Goal: Task Accomplishment & Management: Manage account settings

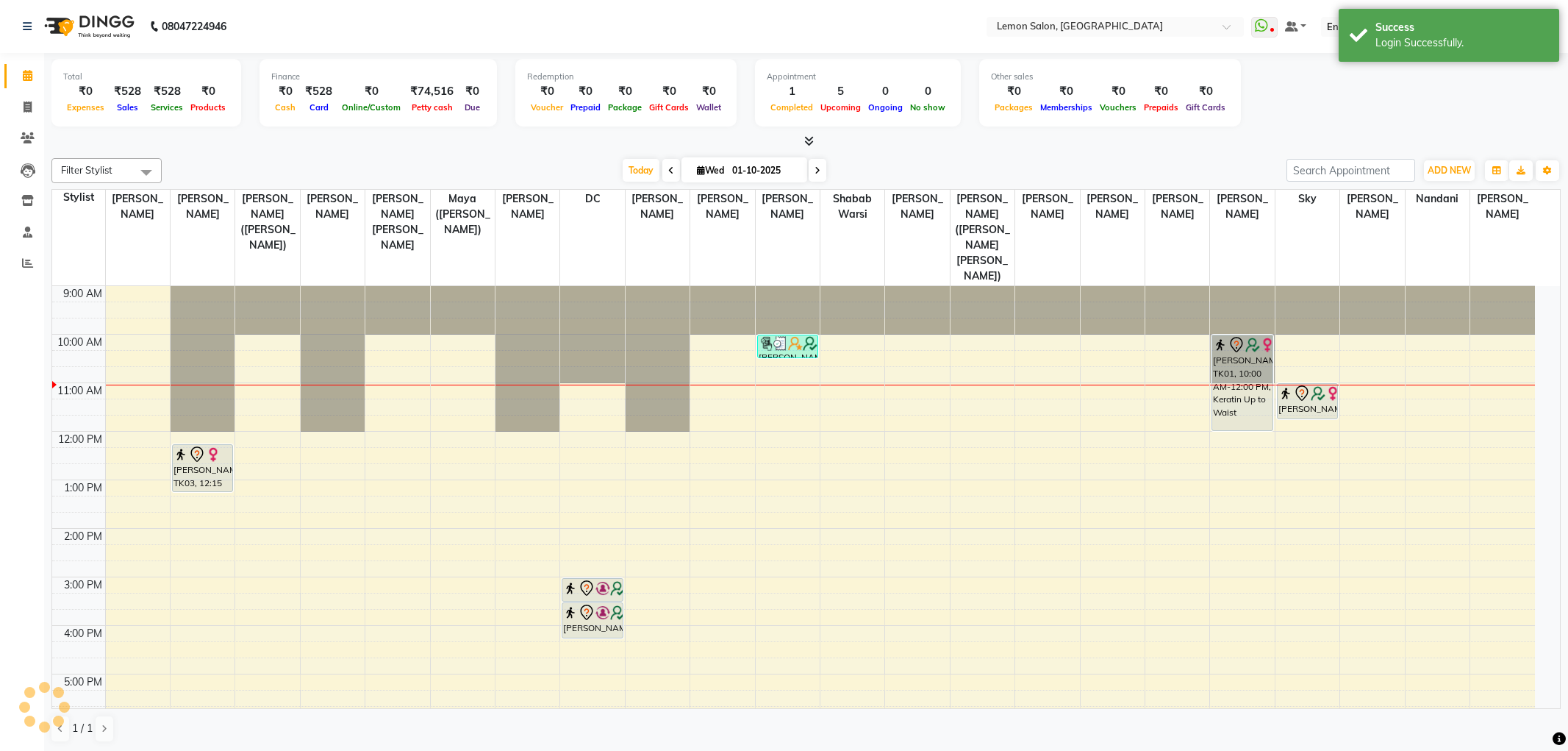
click at [668, 286] on div at bounding box center [657, 286] width 64 height 0
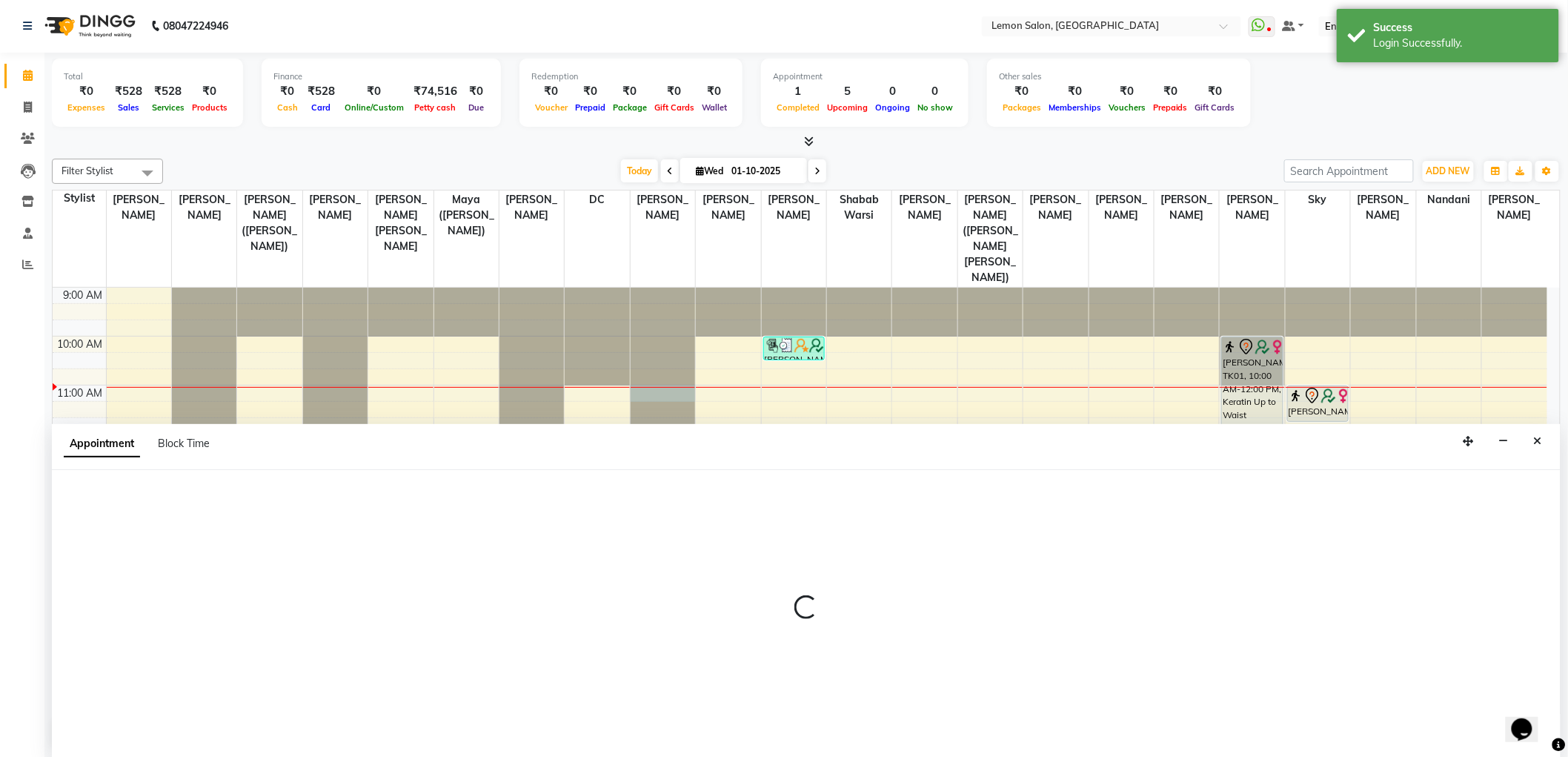
select select "8106"
select select "660"
select select "tentative"
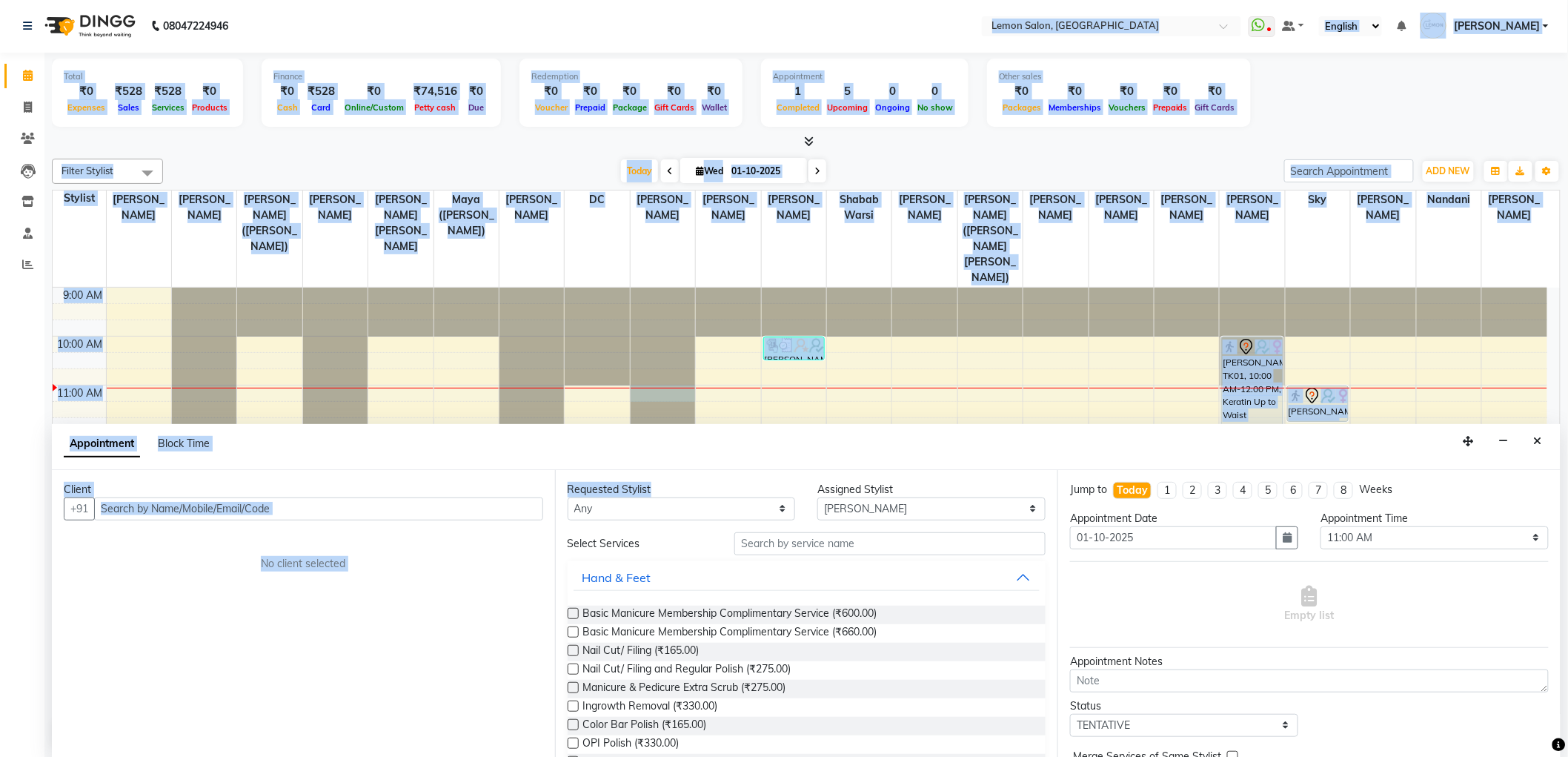
drag, startPoint x: 790, startPoint y: 447, endPoint x: 783, endPoint y: 480, distance: 33.7
click at [783, 480] on app-home "08047224946 Select Location × Lemon Salon, Oshiwara WhatsApp Status ✕ Status: D…" at bounding box center [784, 378] width 1568 height 758
click at [833, 514] on select "Select Aakash Buchiude Azaz Kassara DC Geeta Govind Rajput Kanchan (Shrushti Si…" at bounding box center [931, 509] width 228 height 23
click at [833, 533] on input "text" at bounding box center [890, 544] width 311 height 23
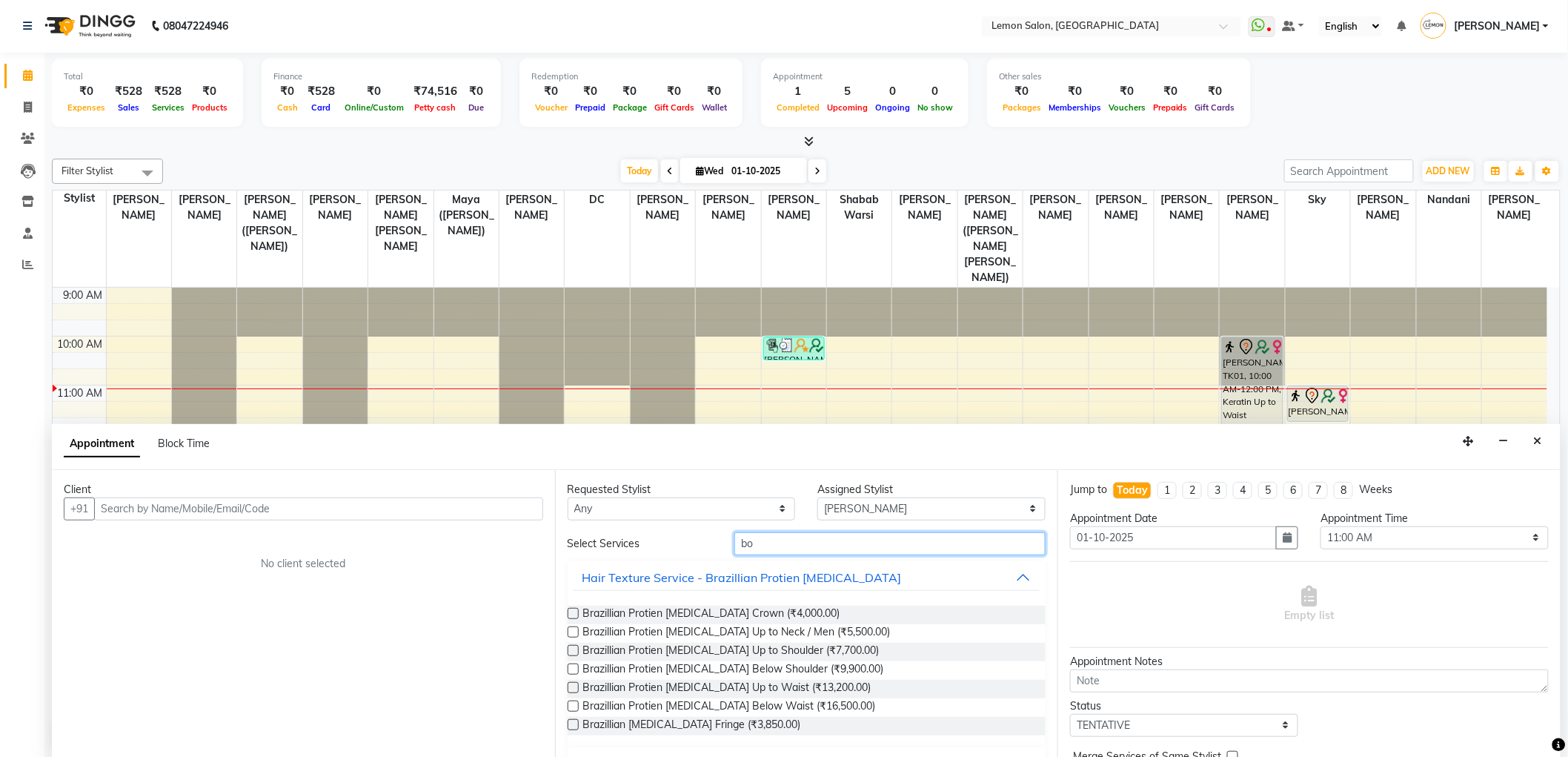
type input "b"
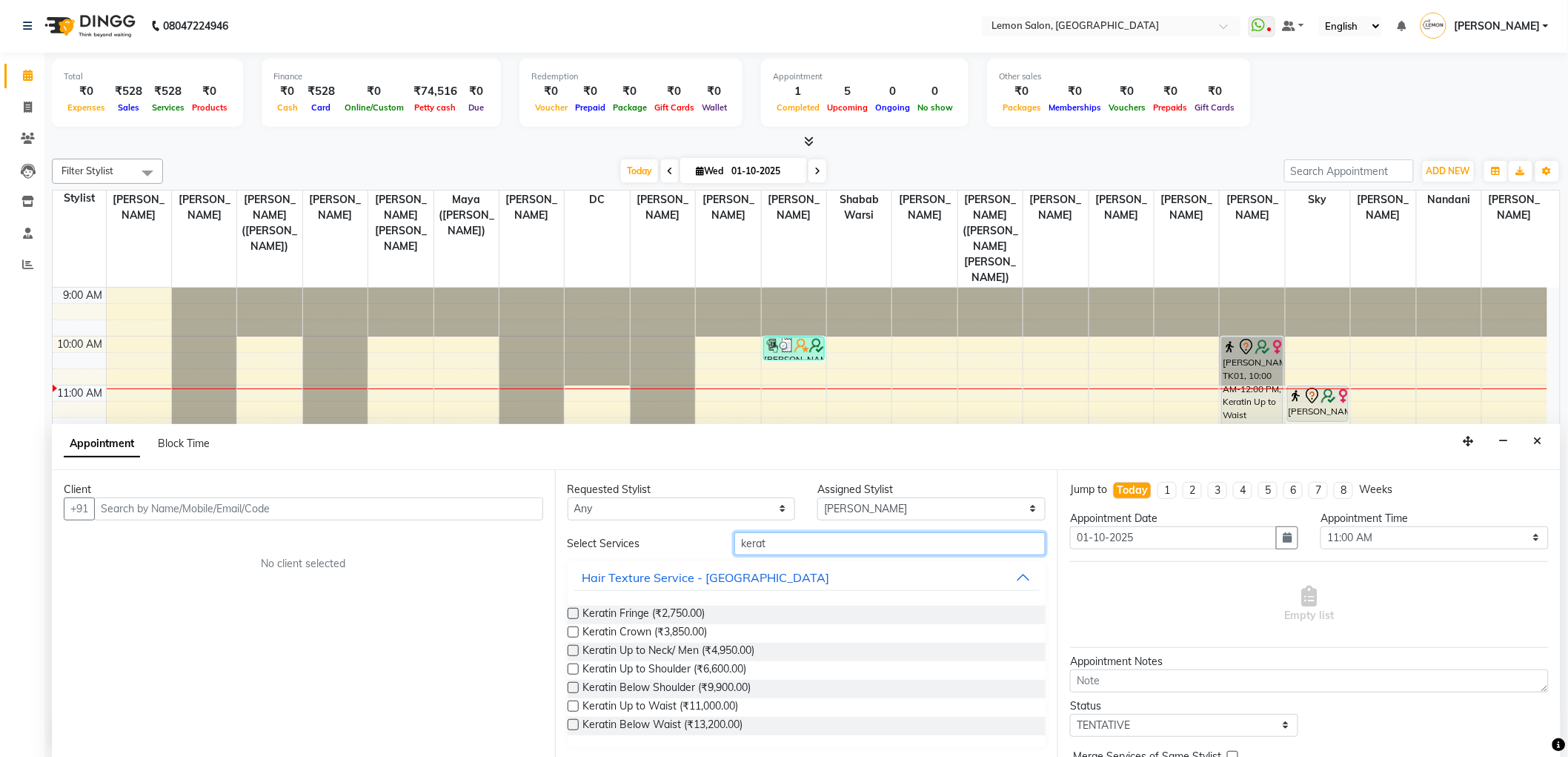
type input "kerat"
click at [27, 114] on span at bounding box center [27, 108] width 26 height 17
select select "566"
select select "service"
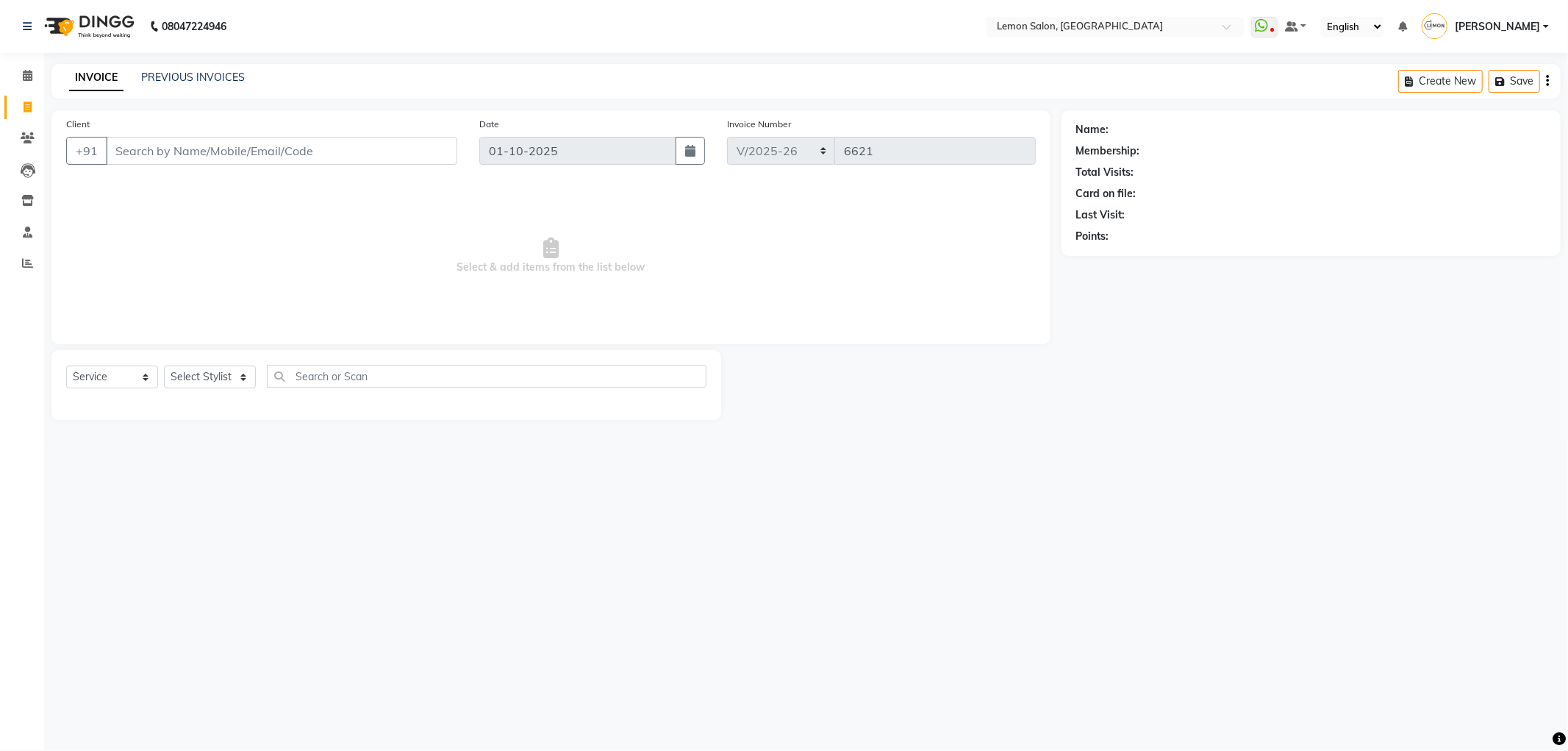
click at [160, 67] on div "INVOICE PREVIOUS INVOICES Create New Save" at bounding box center [806, 81] width 1509 height 35
click at [217, 79] on link "PREVIOUS INVOICES" at bounding box center [193, 77] width 104 height 13
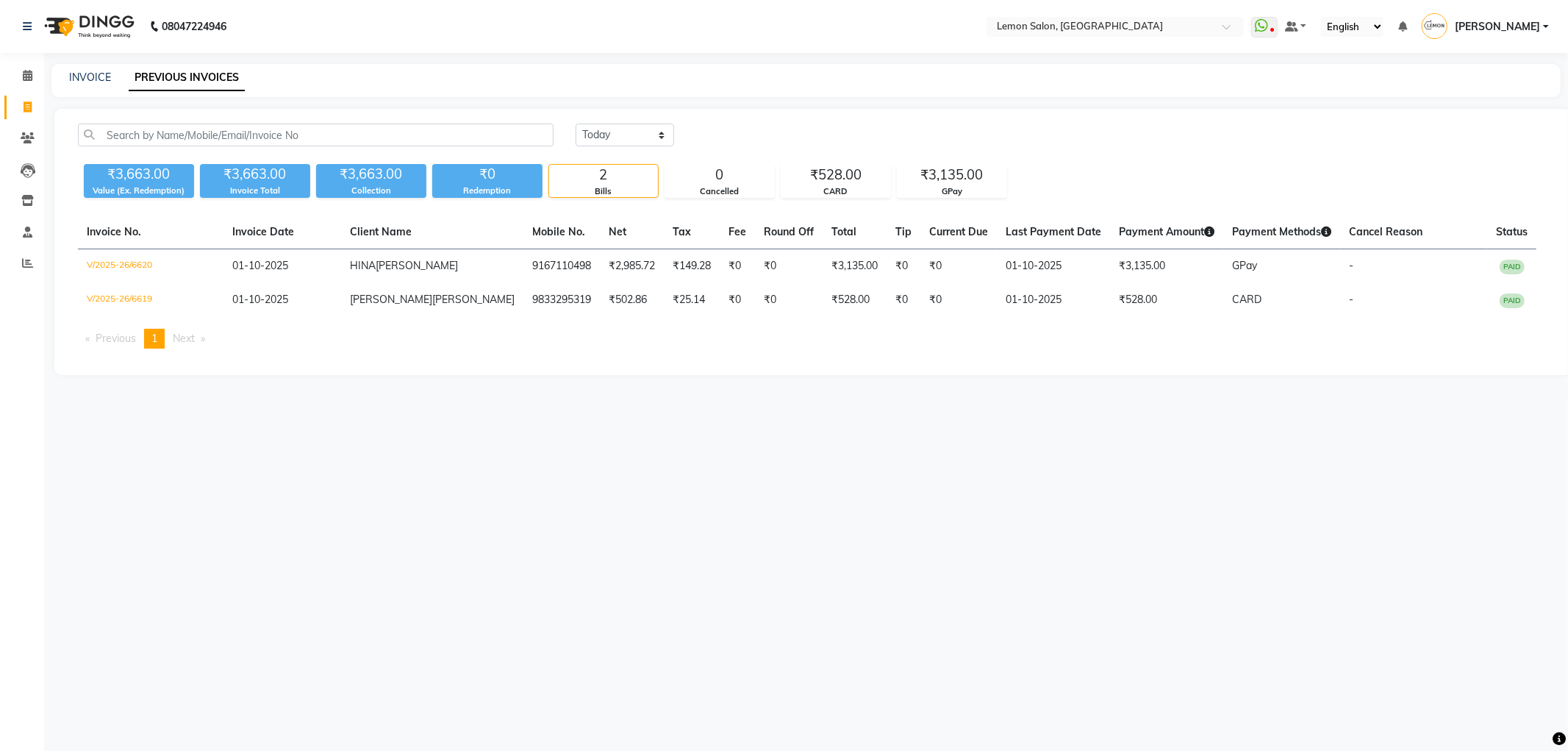
click at [1509, 23] on span "[PERSON_NAME]" at bounding box center [1497, 27] width 85 height 15
click at [1508, 100] on link "Sign out" at bounding box center [1474, 106] width 135 height 23
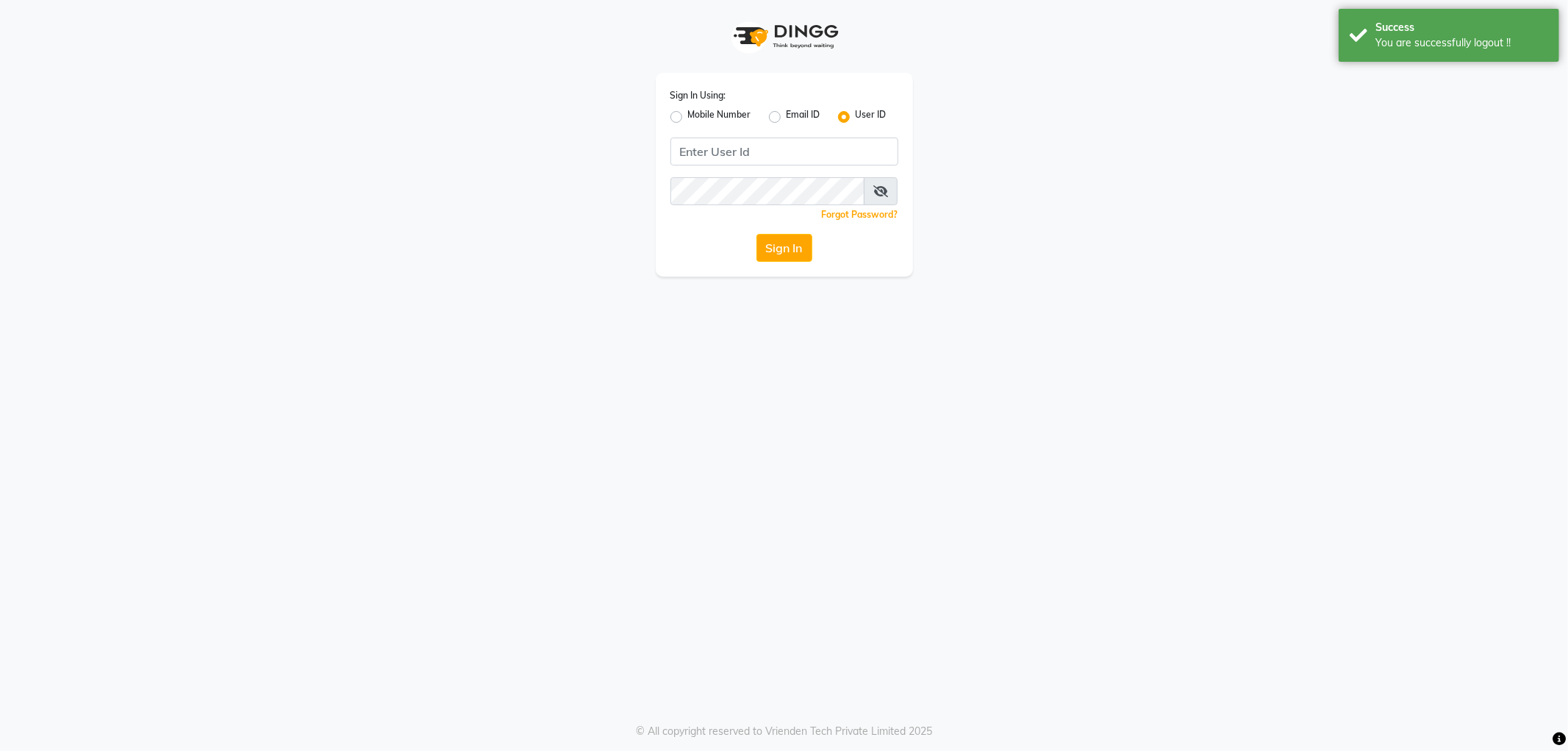
click at [688, 113] on label "Mobile Number" at bounding box center [720, 117] width 64 height 17
click at [688, 113] on input "Mobile Number" at bounding box center [693, 113] width 10 height 10
radio input "true"
click at [811, 156] on input "Username" at bounding box center [809, 151] width 178 height 28
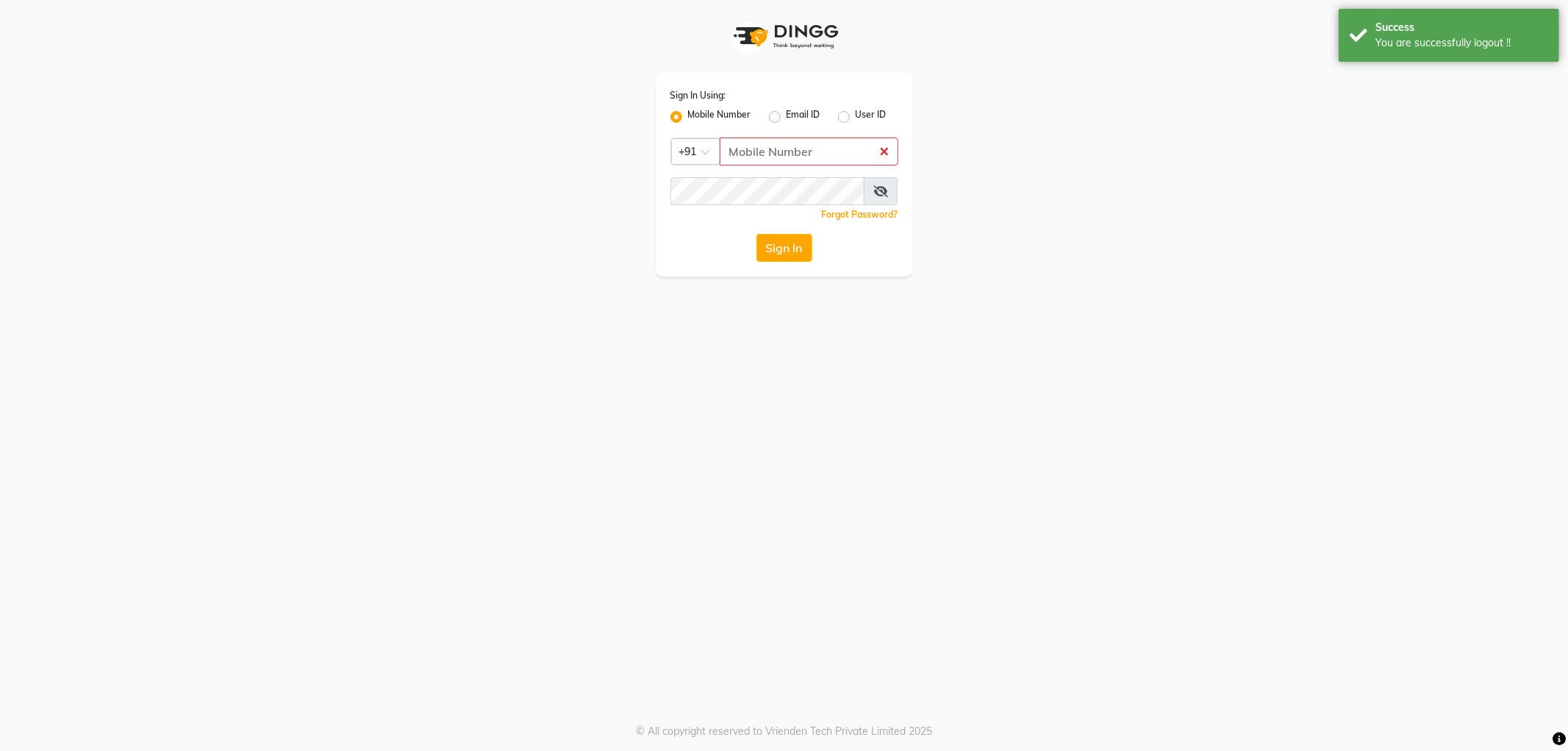
click at [851, 120] on div "User ID" at bounding box center [863, 117] width 48 height 17
click at [856, 117] on label "User ID" at bounding box center [871, 117] width 31 height 17
click at [856, 117] on input "User ID" at bounding box center [861, 113] width 10 height 10
radio input "true"
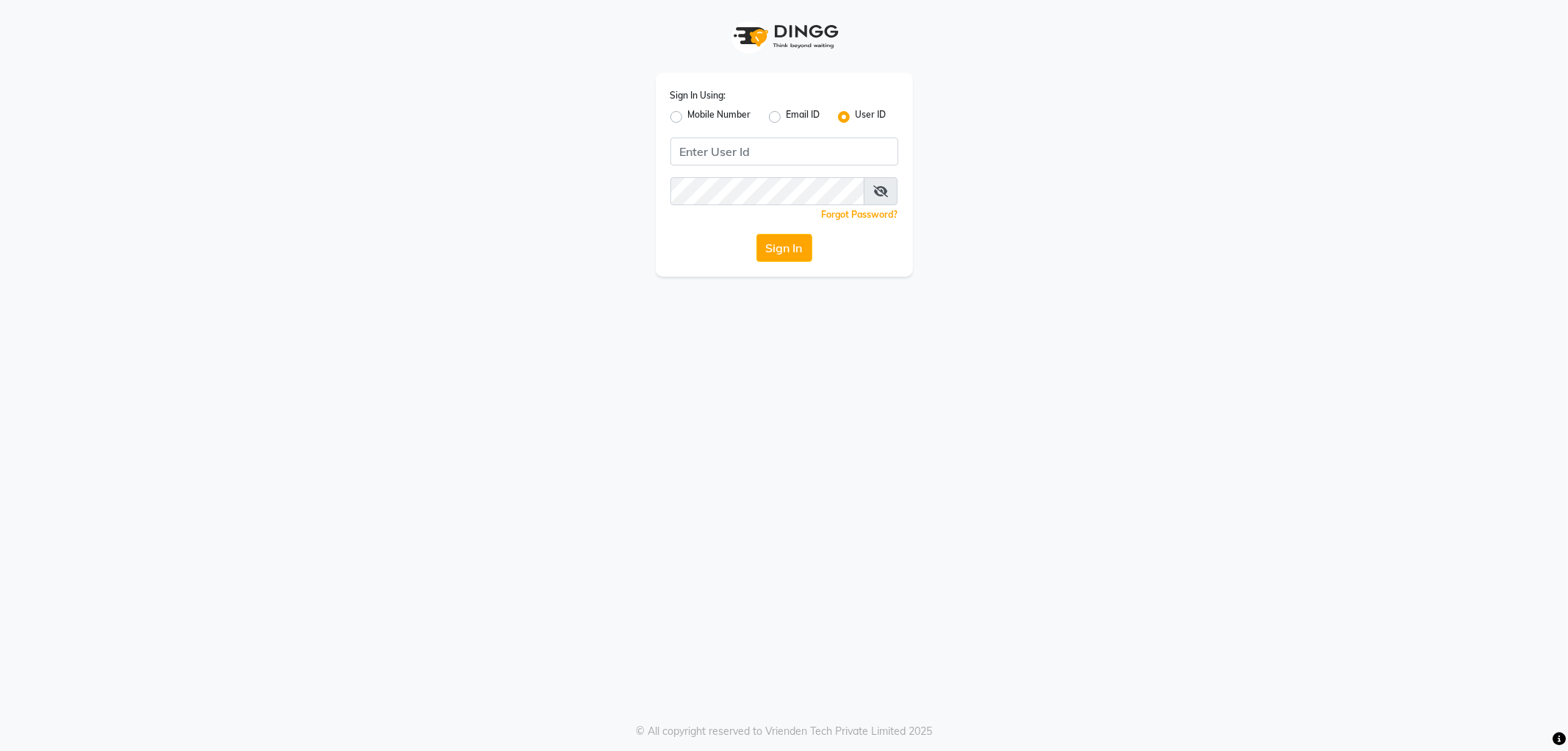
click at [688, 112] on label "Mobile Number" at bounding box center [720, 117] width 64 height 17
click at [688, 112] on input "Mobile Number" at bounding box center [693, 113] width 10 height 10
radio input "true"
radio input "false"
click at [755, 156] on input "Username" at bounding box center [809, 151] width 178 height 28
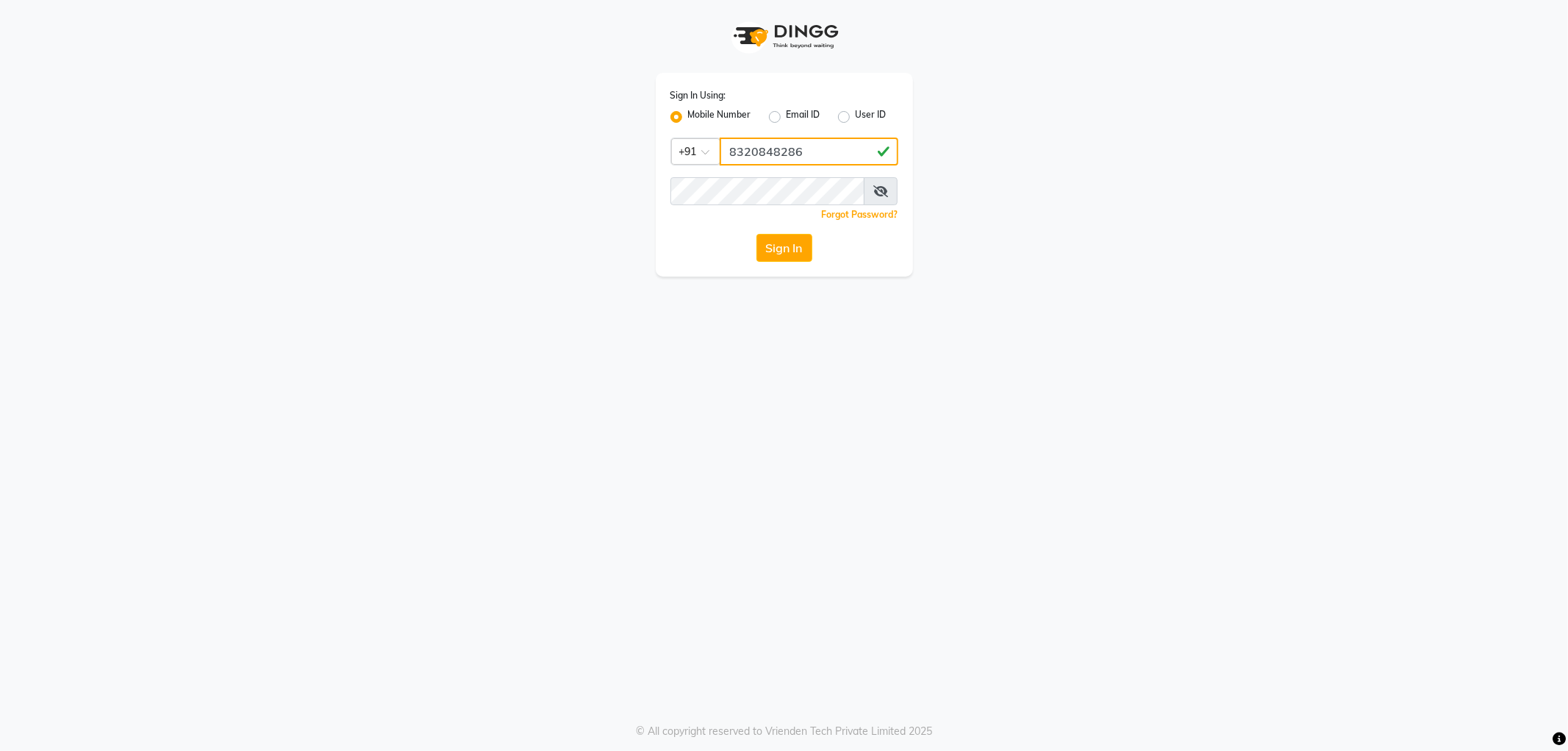
type input "8320848286"
click at [790, 247] on button "Sign In" at bounding box center [784, 248] width 56 height 28
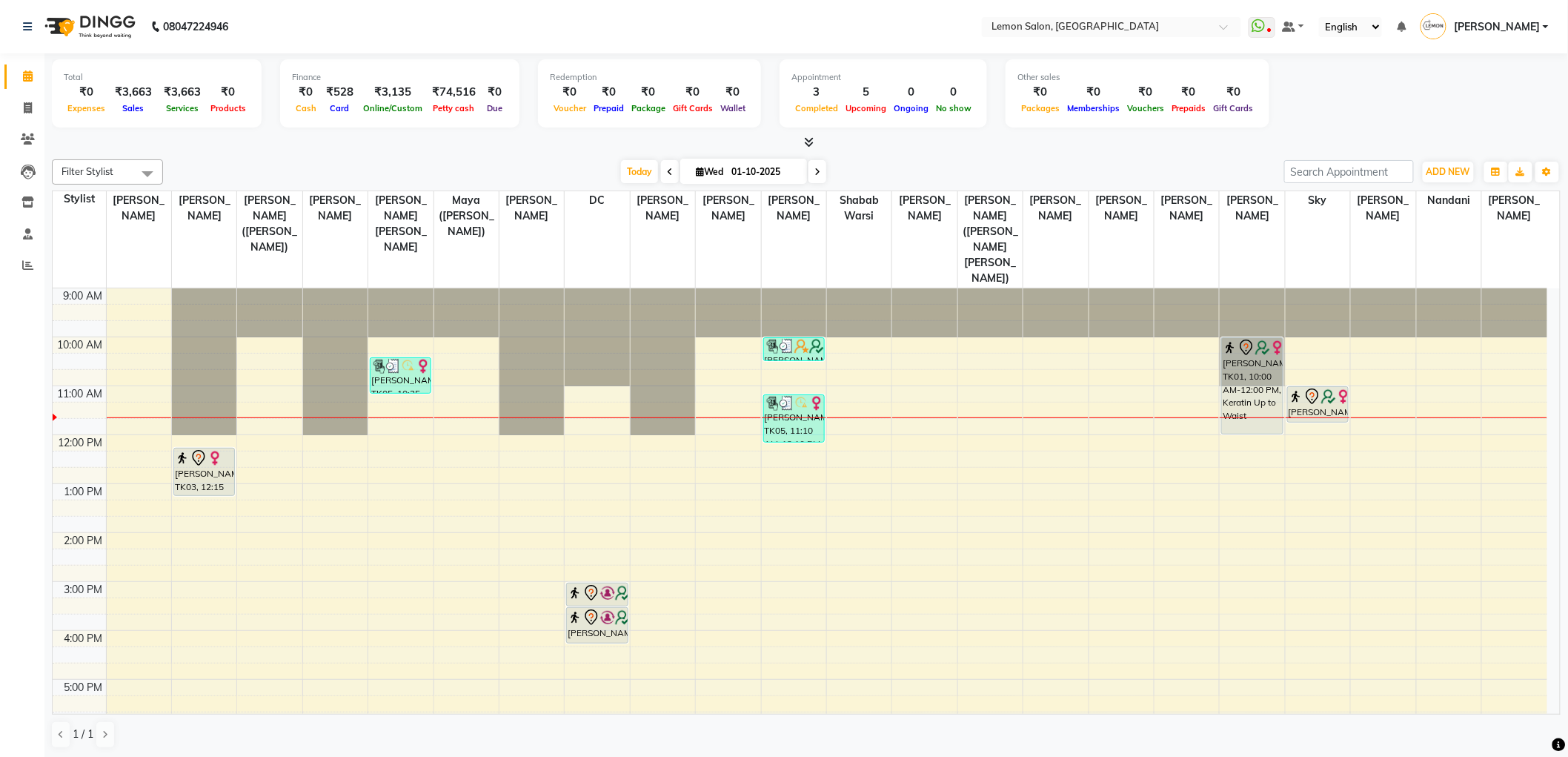
click at [25, 280] on li "Reports" at bounding box center [22, 265] width 45 height 32
click at [24, 270] on icon at bounding box center [27, 264] width 11 height 11
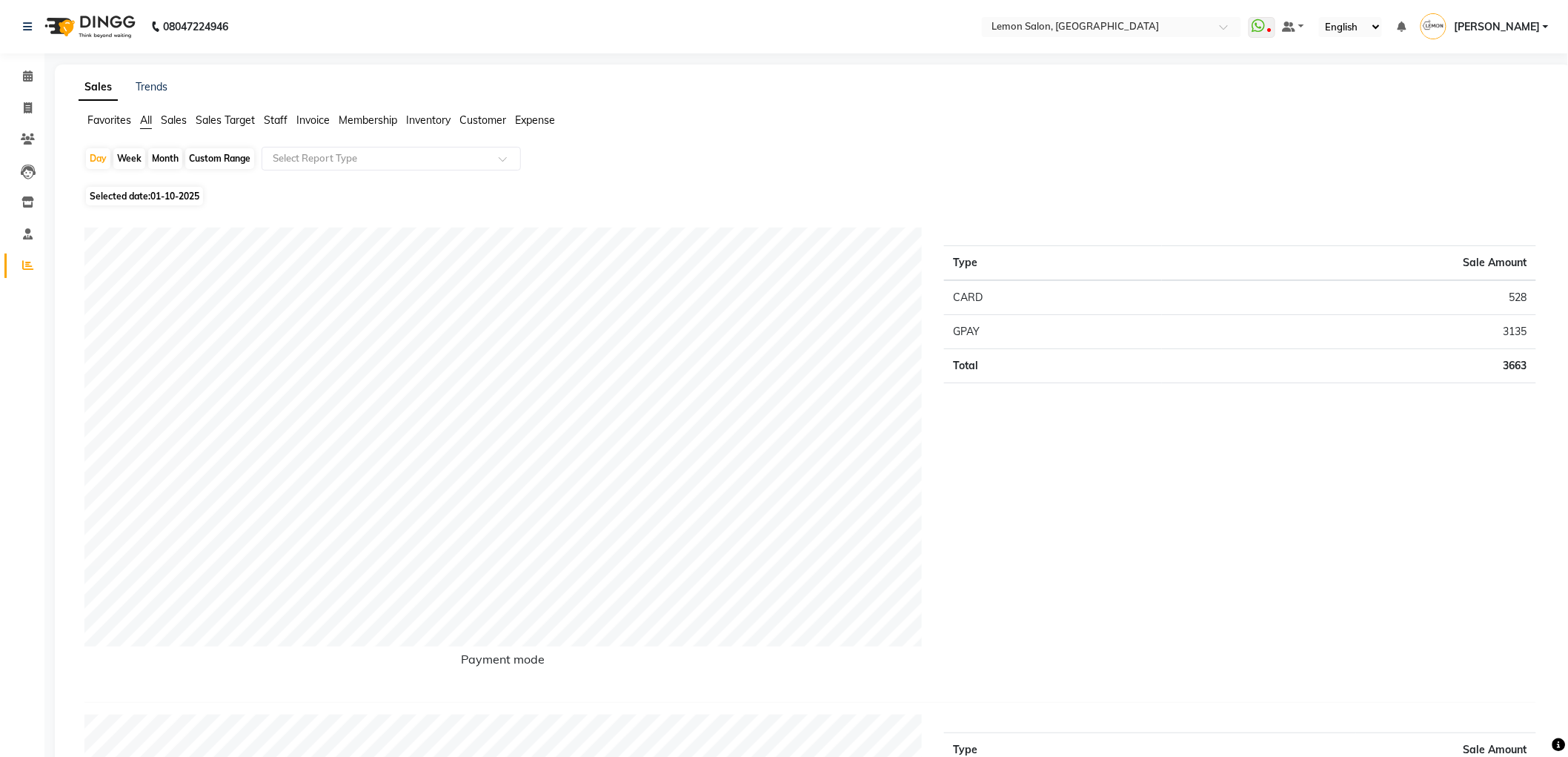
click at [167, 115] on span "Sales" at bounding box center [174, 120] width 26 height 14
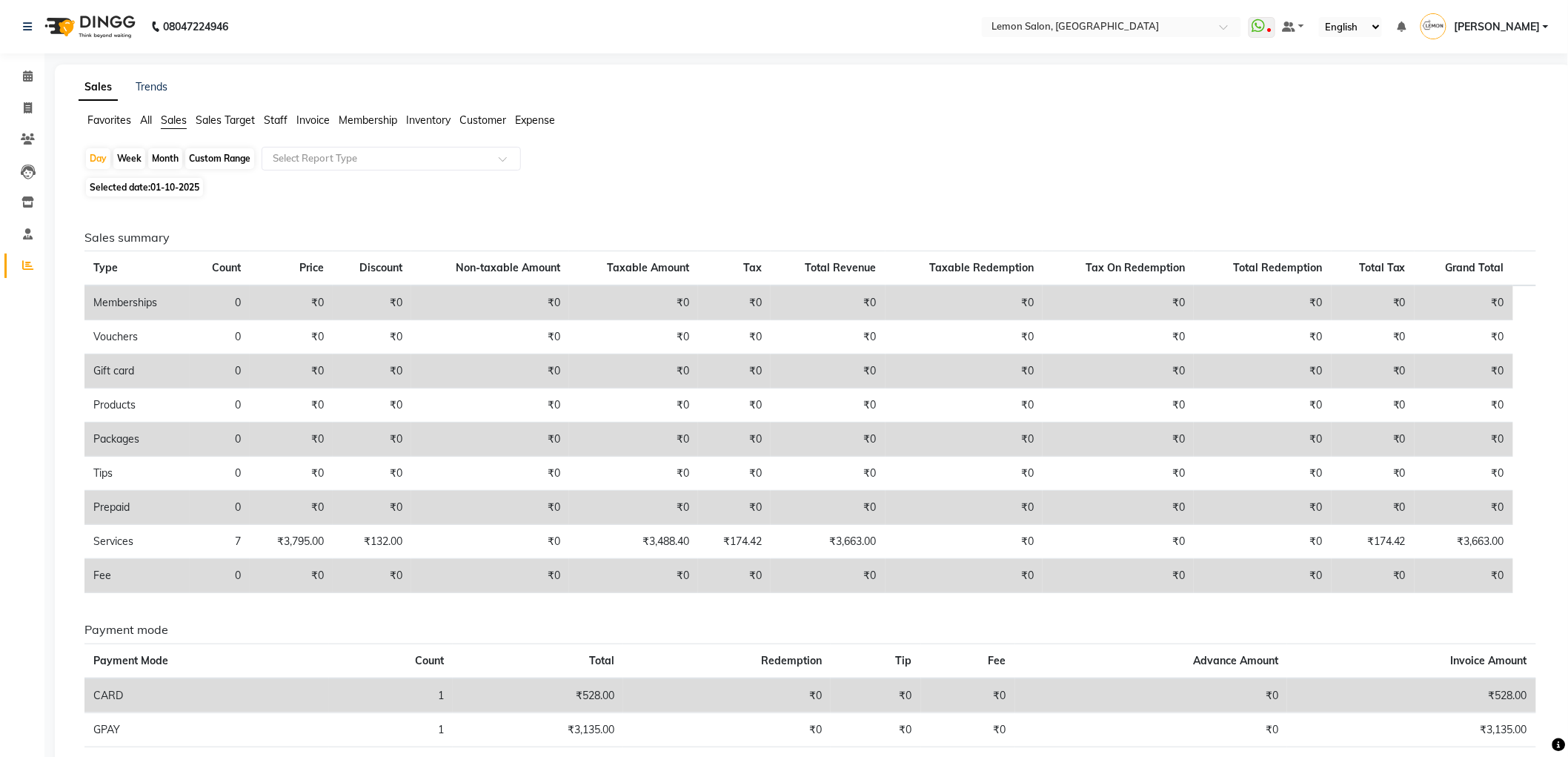
click at [239, 114] on span "Sales Target" at bounding box center [224, 120] width 59 height 14
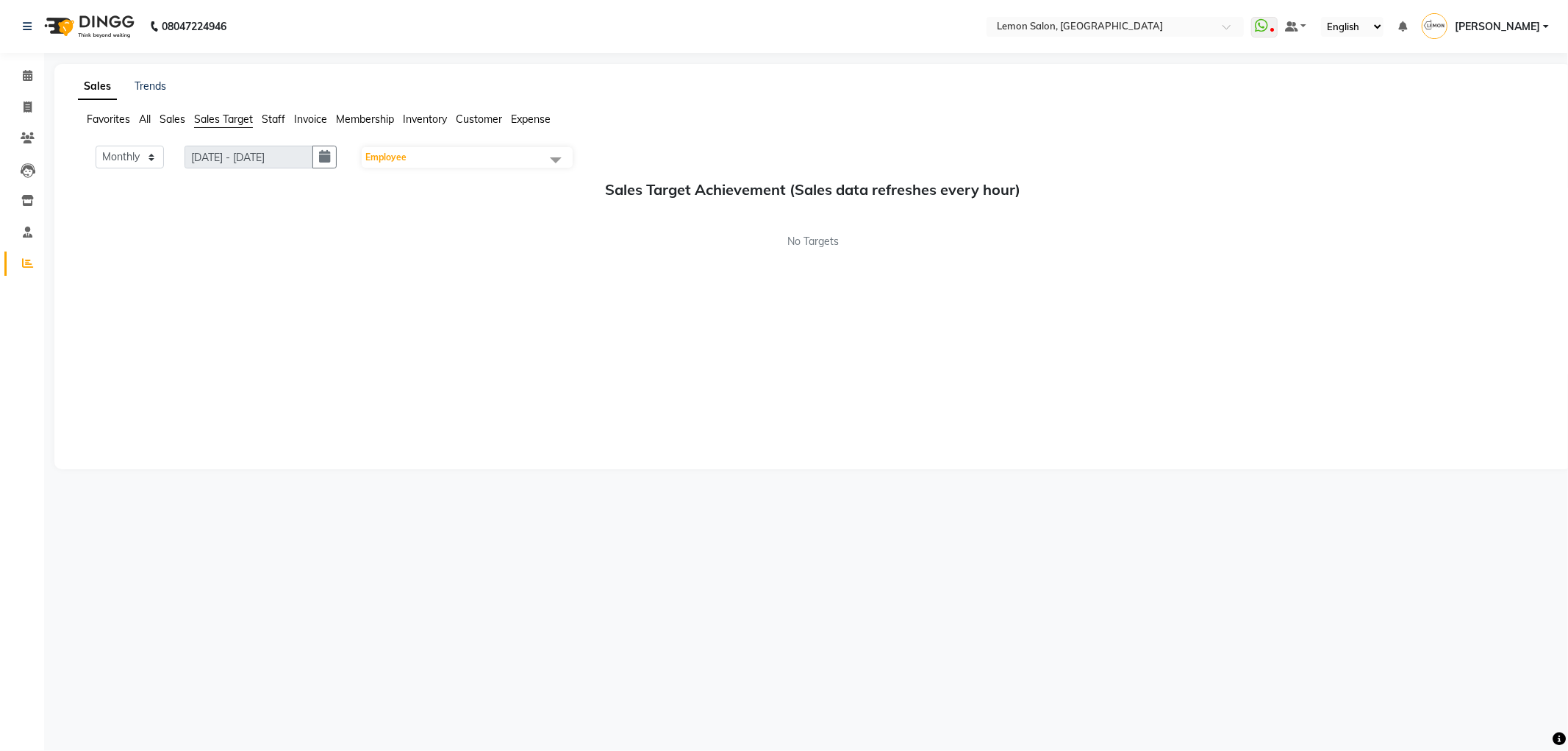
click at [150, 127] on ul "Favorites All Sales Sales Target Staff Invoice Membership Inventory Customer Ex…" at bounding box center [813, 120] width 1471 height 16
click at [150, 120] on span "All" at bounding box center [145, 120] width 12 height 13
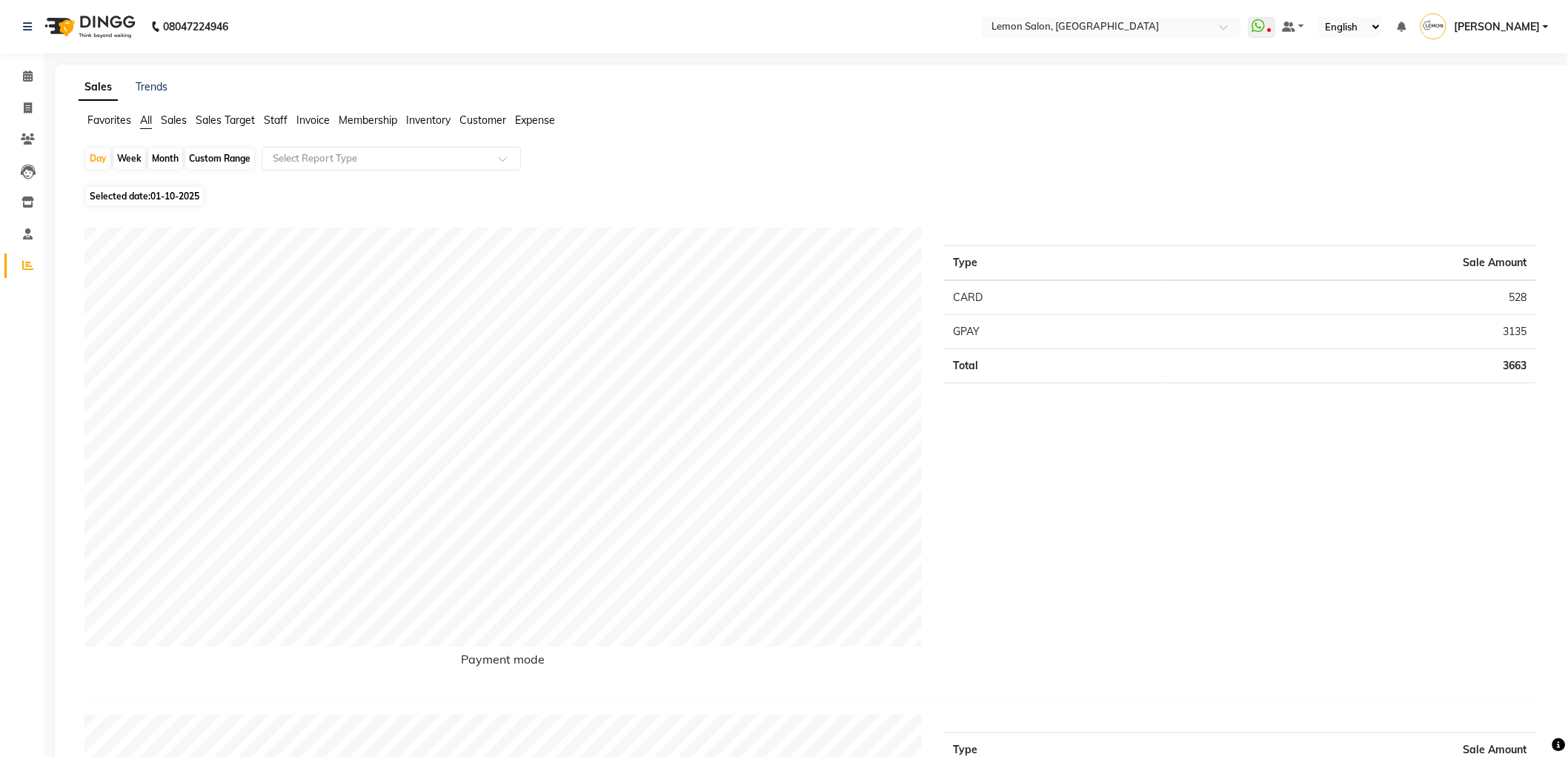
click at [161, 120] on span "Sales" at bounding box center [174, 120] width 26 height 14
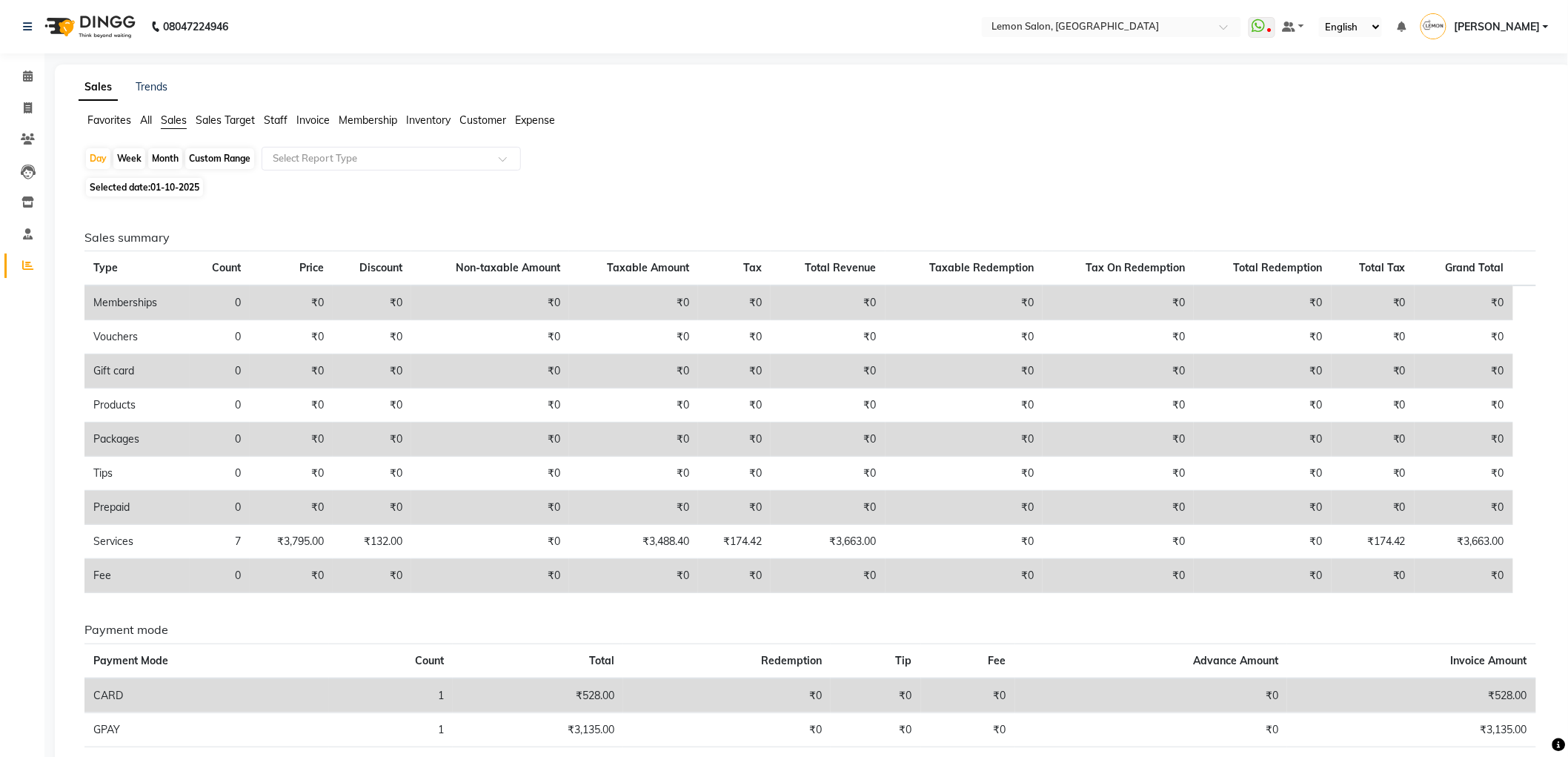
click at [112, 120] on span "Favorites" at bounding box center [109, 120] width 44 height 14
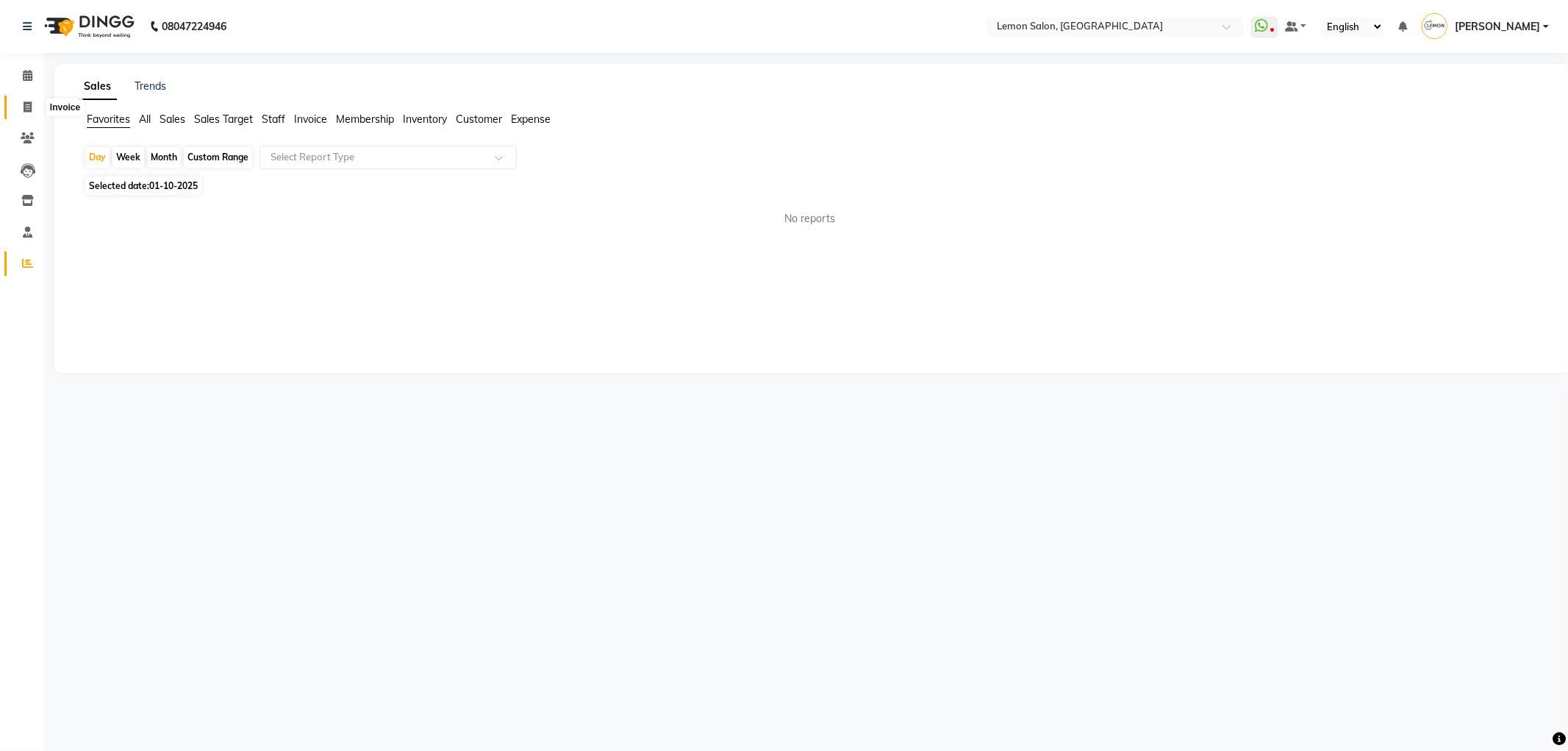
click at [23, 111] on icon at bounding box center [27, 106] width 8 height 11
select select "service"
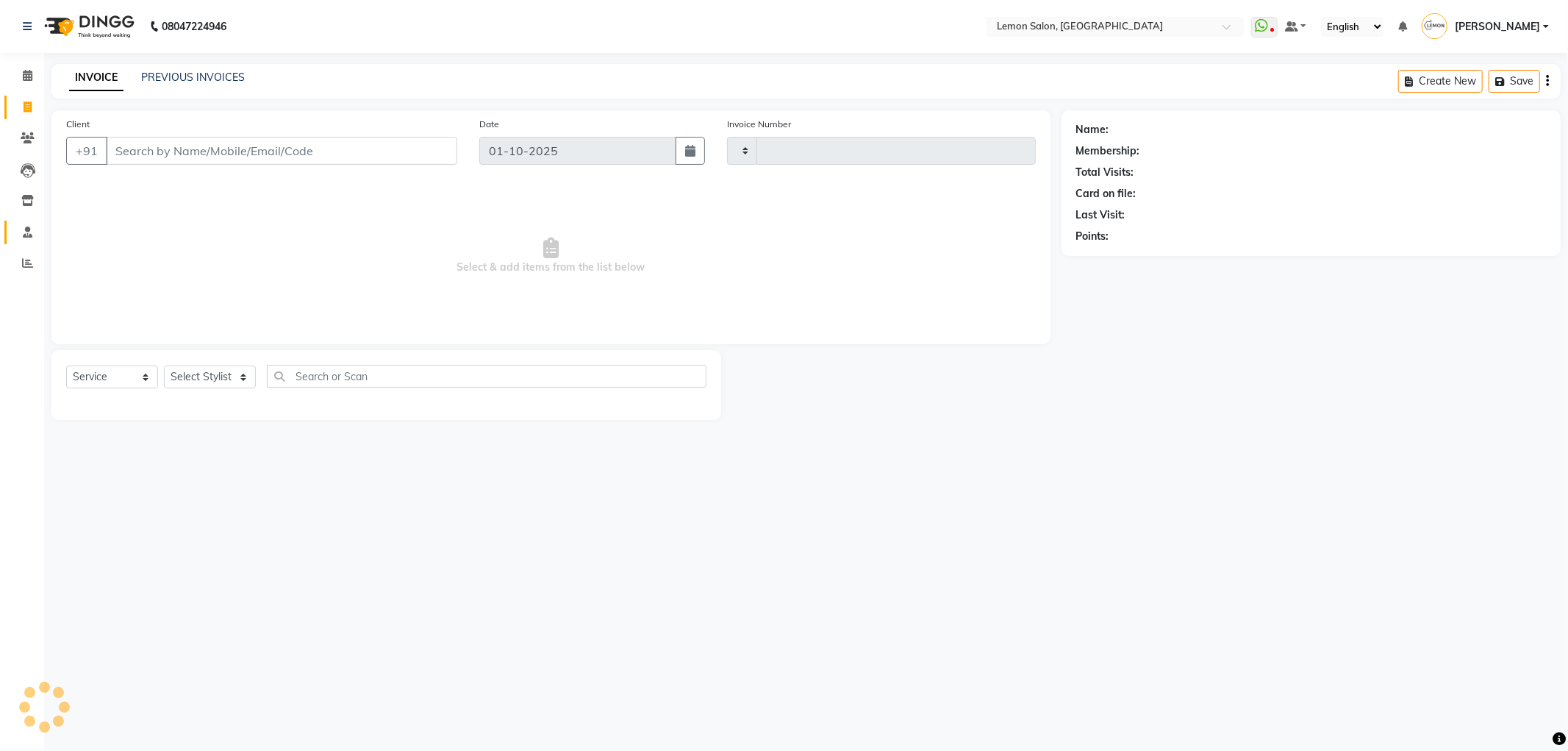
type input "6621"
select select "566"
click at [31, 228] on icon at bounding box center [28, 231] width 10 height 11
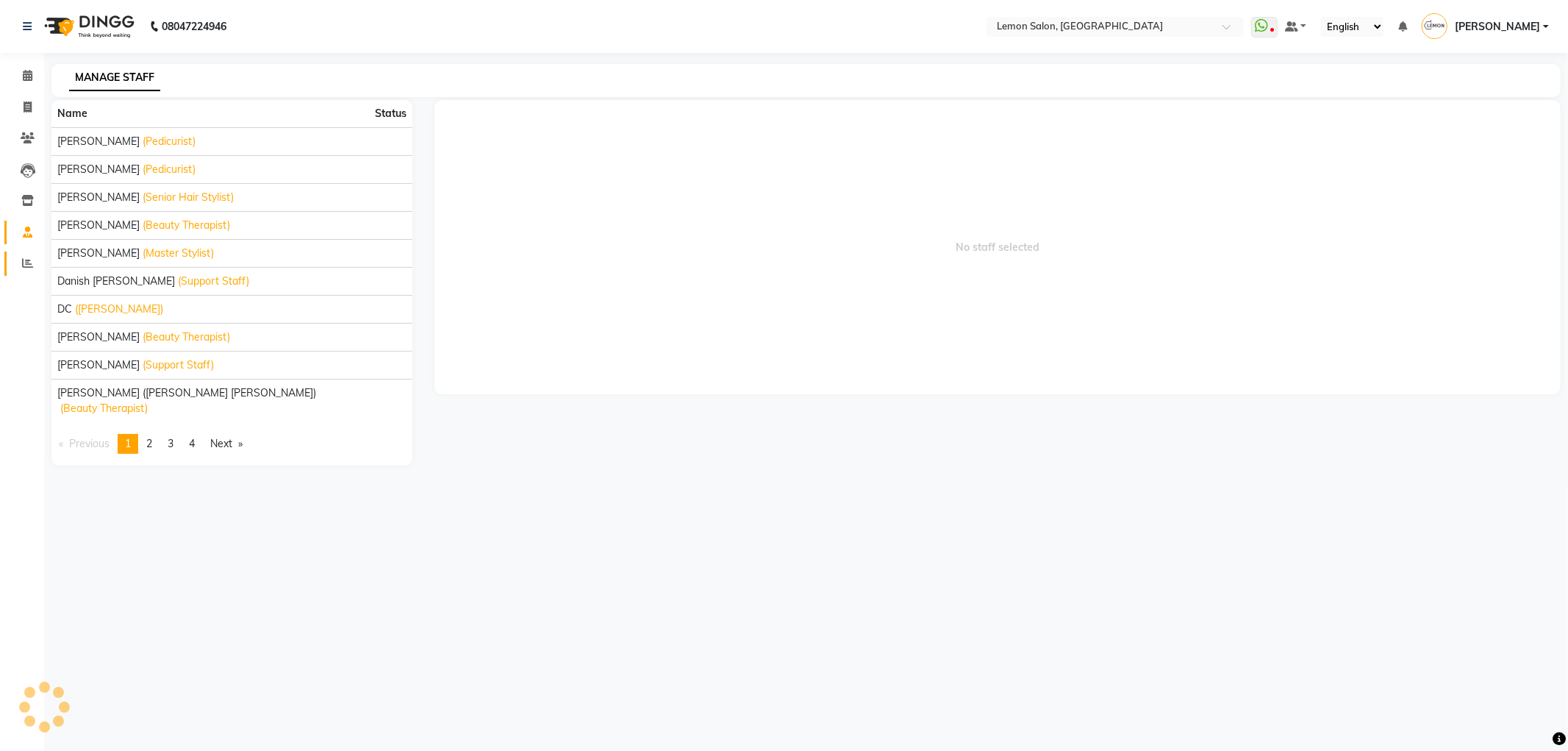
click at [23, 267] on icon at bounding box center [27, 262] width 11 height 11
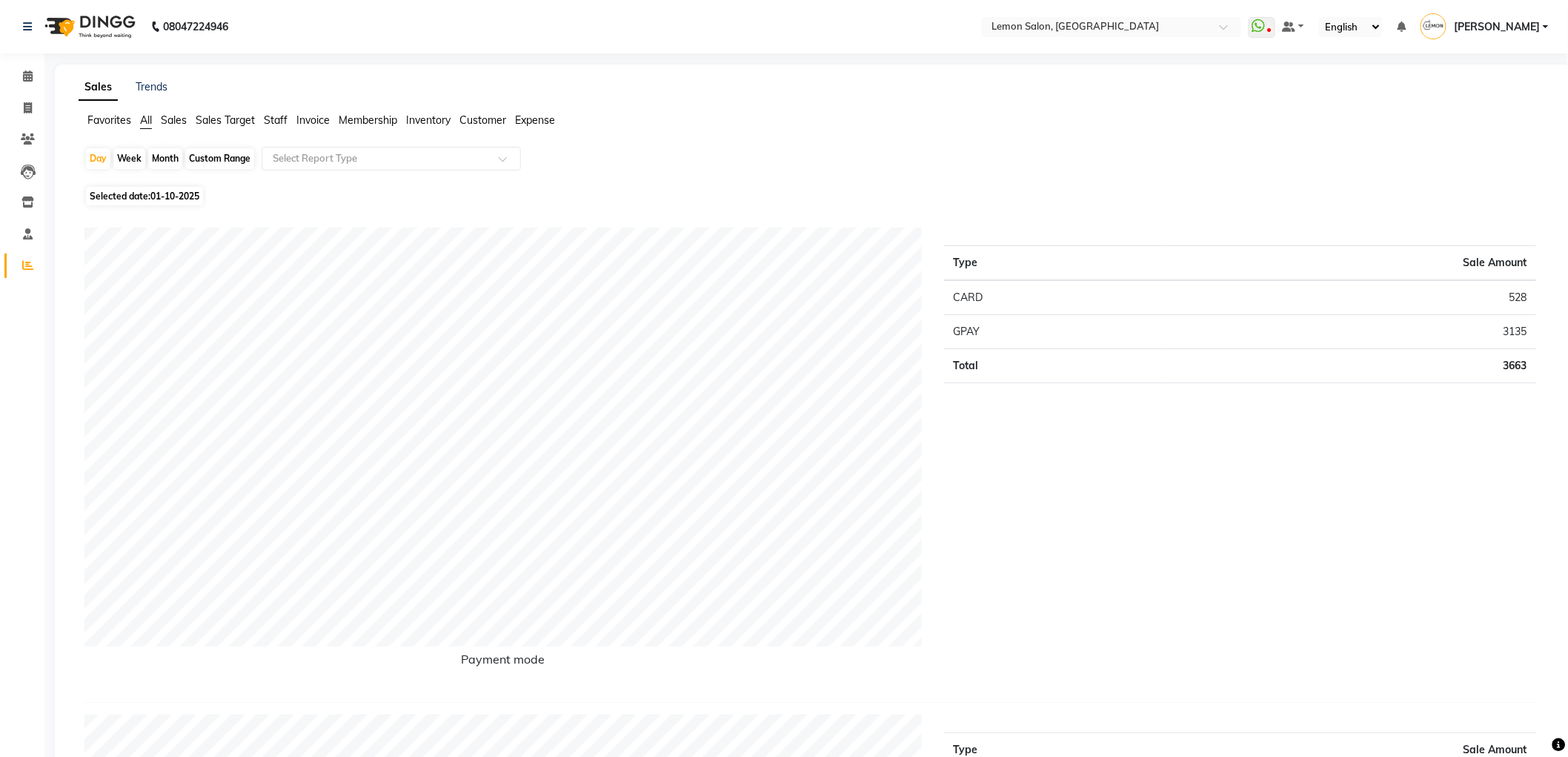
click at [175, 161] on div "Month" at bounding box center [165, 158] width 34 height 20
select select "10"
select select "2025"
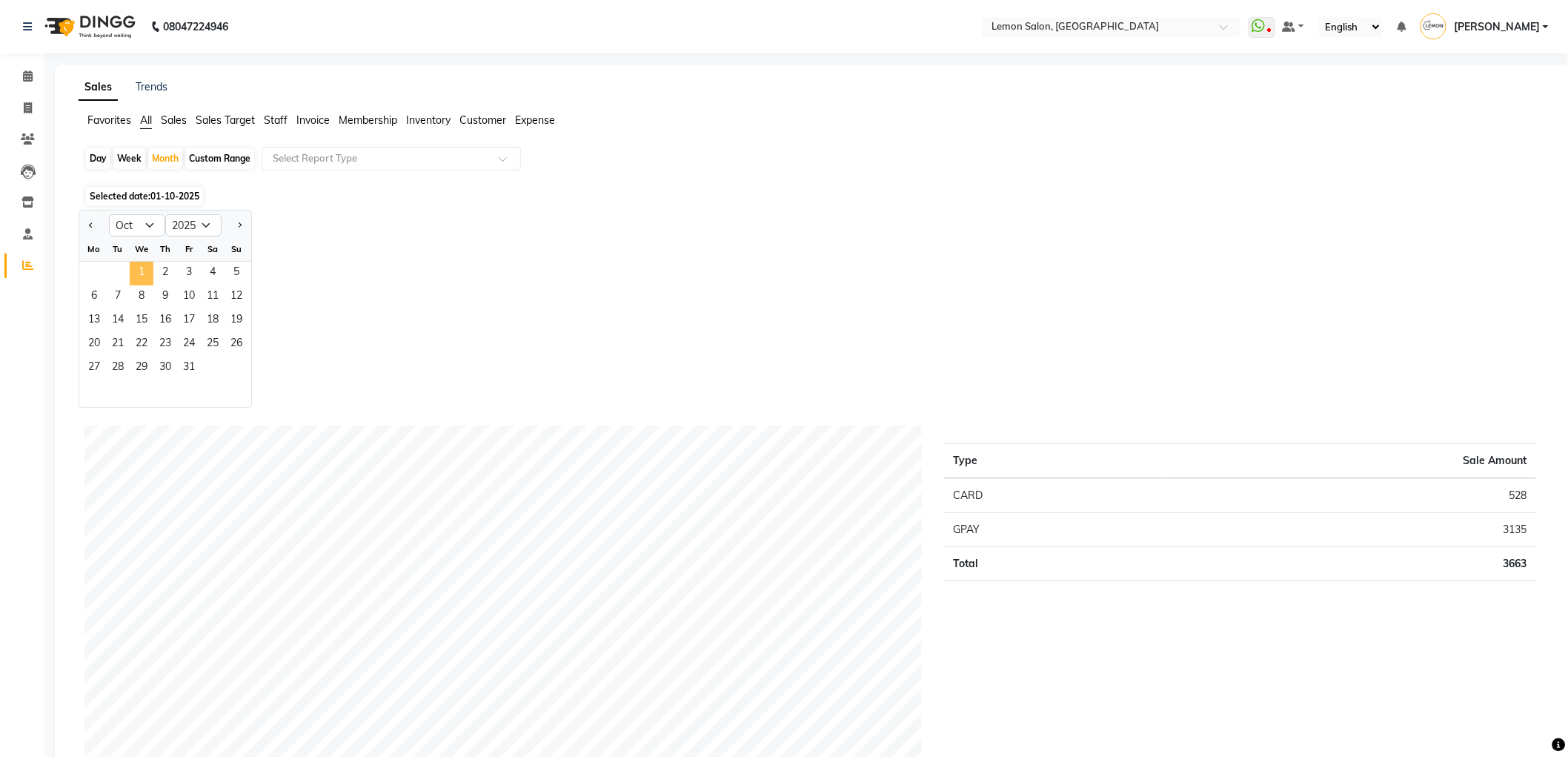
click at [142, 264] on span "1" at bounding box center [141, 273] width 23 height 23
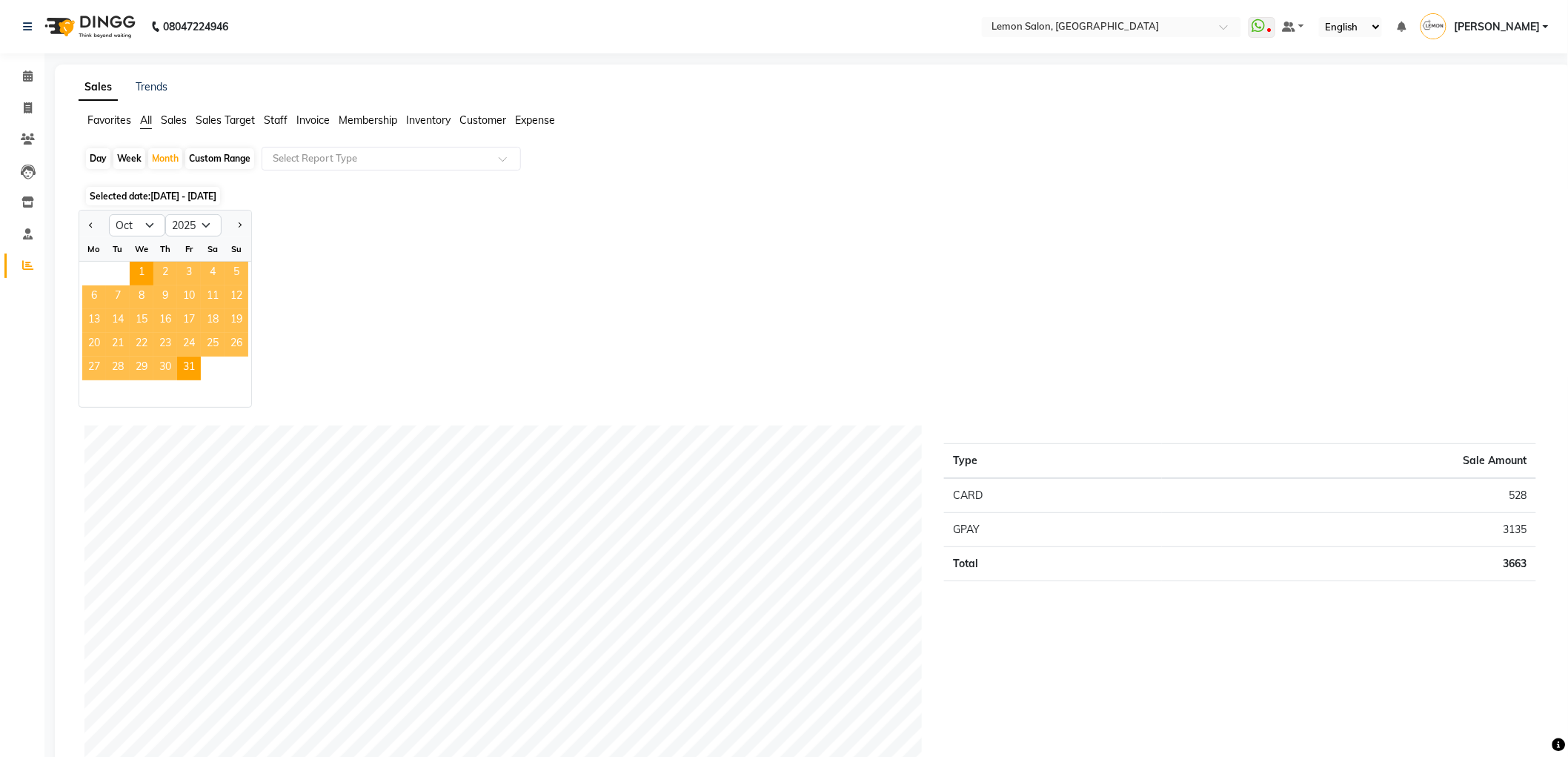
click at [231, 122] on span "Sales Target" at bounding box center [224, 120] width 59 height 14
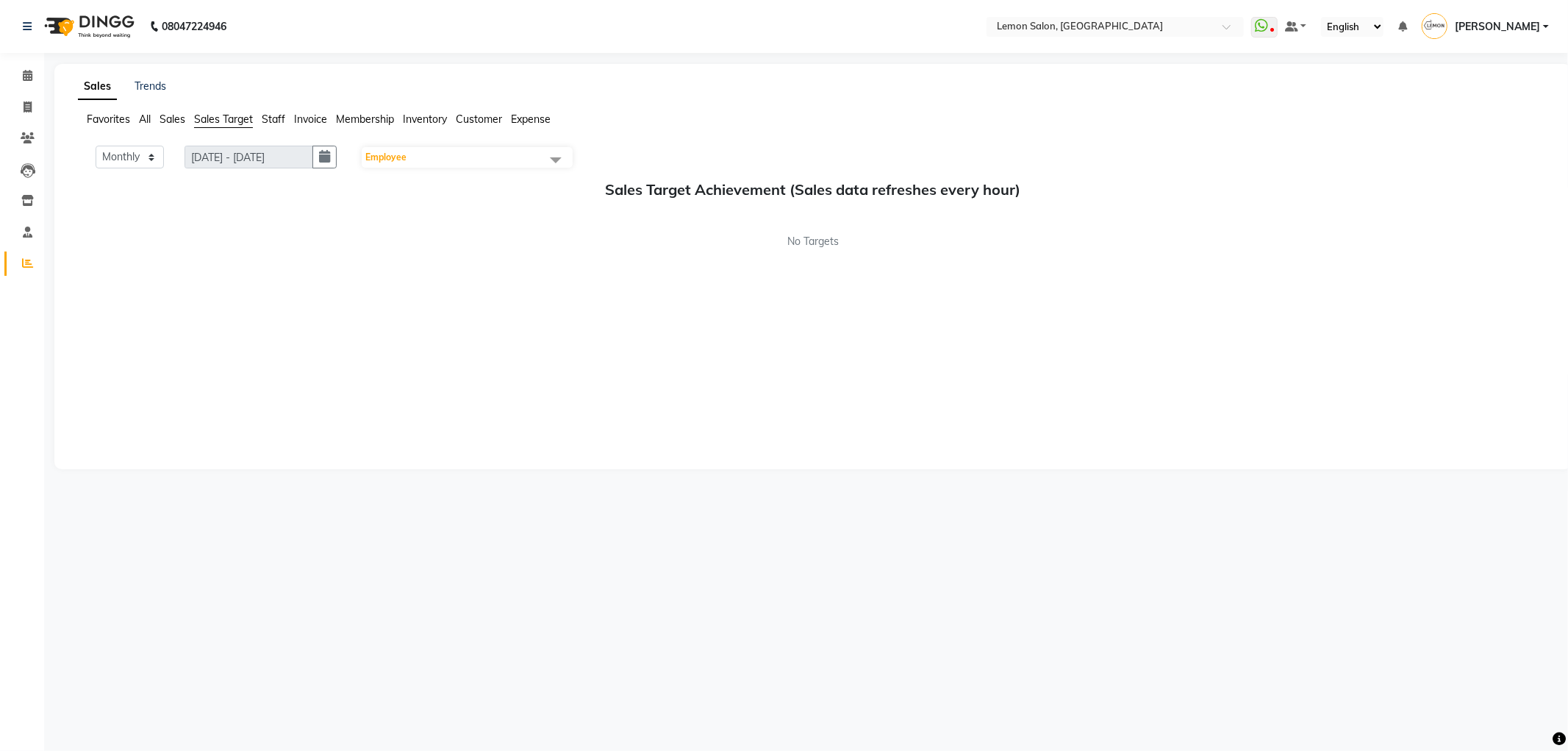
click at [162, 113] on span "Sales" at bounding box center [173, 120] width 26 height 13
select select "10"
select select "2025"
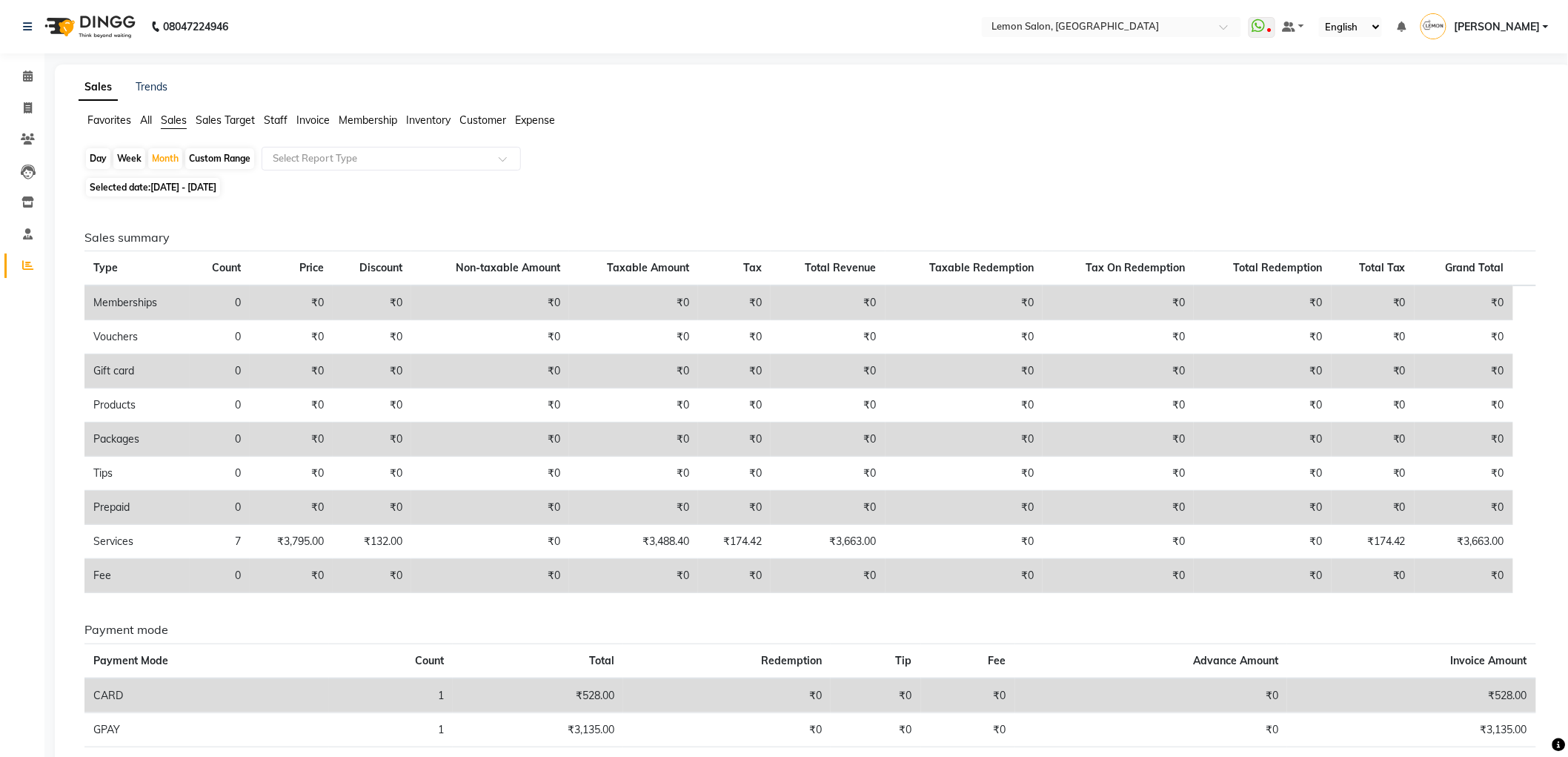
click at [217, 187] on span "[DATE] - [DATE]" at bounding box center [184, 187] width 66 height 11
select select "10"
select select "2025"
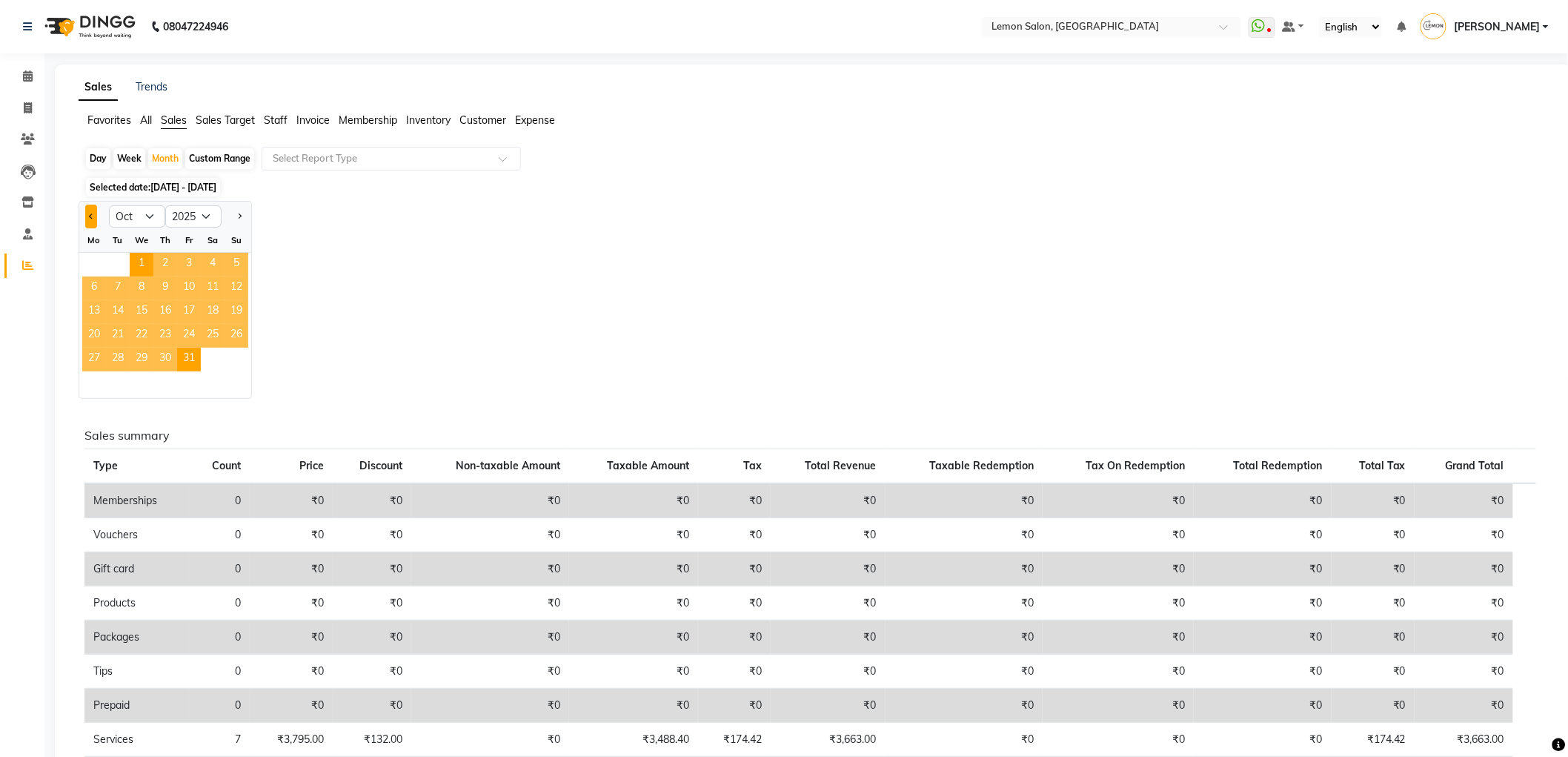
click at [91, 215] on span "Previous month" at bounding box center [91, 216] width 5 height 5
select select "9"
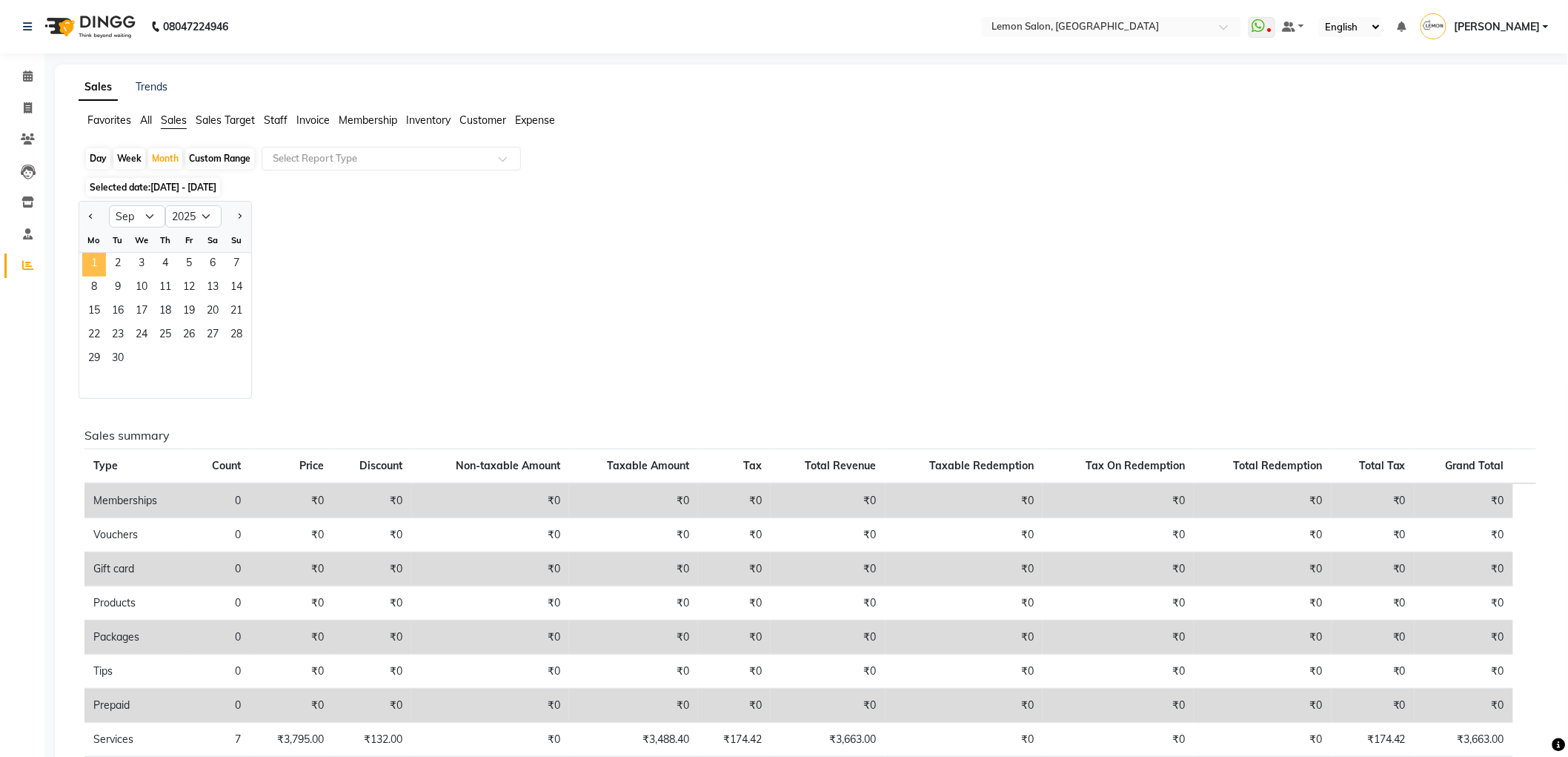
click at [104, 260] on span "1" at bounding box center [94, 264] width 23 height 23
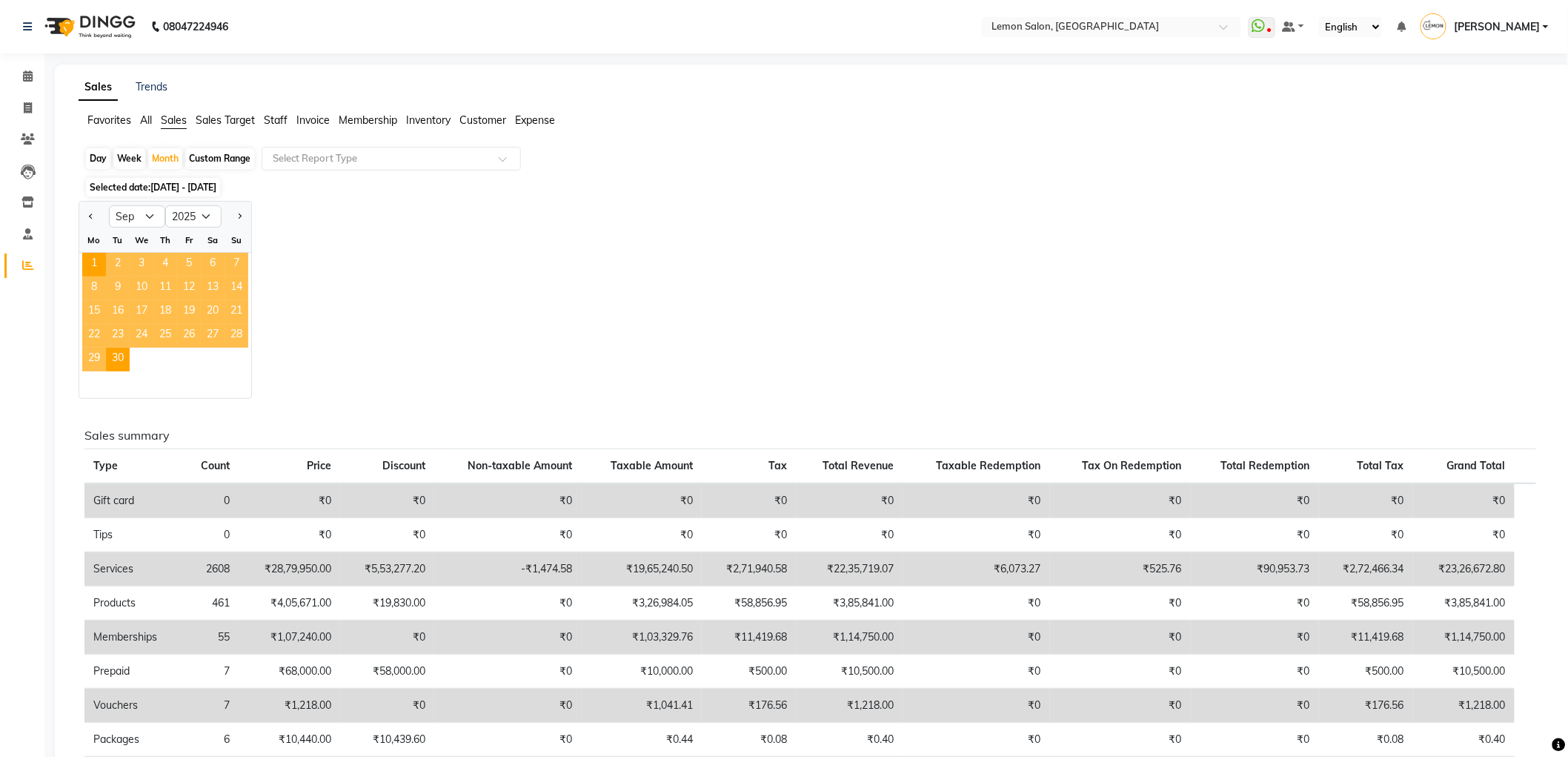
click at [395, 213] on div "Jan Feb Mar Apr May Jun [DATE] Aug Sep Oct Nov [DATE] 2016 2017 2018 2019 2020 …" at bounding box center [813, 300] width 1470 height 198
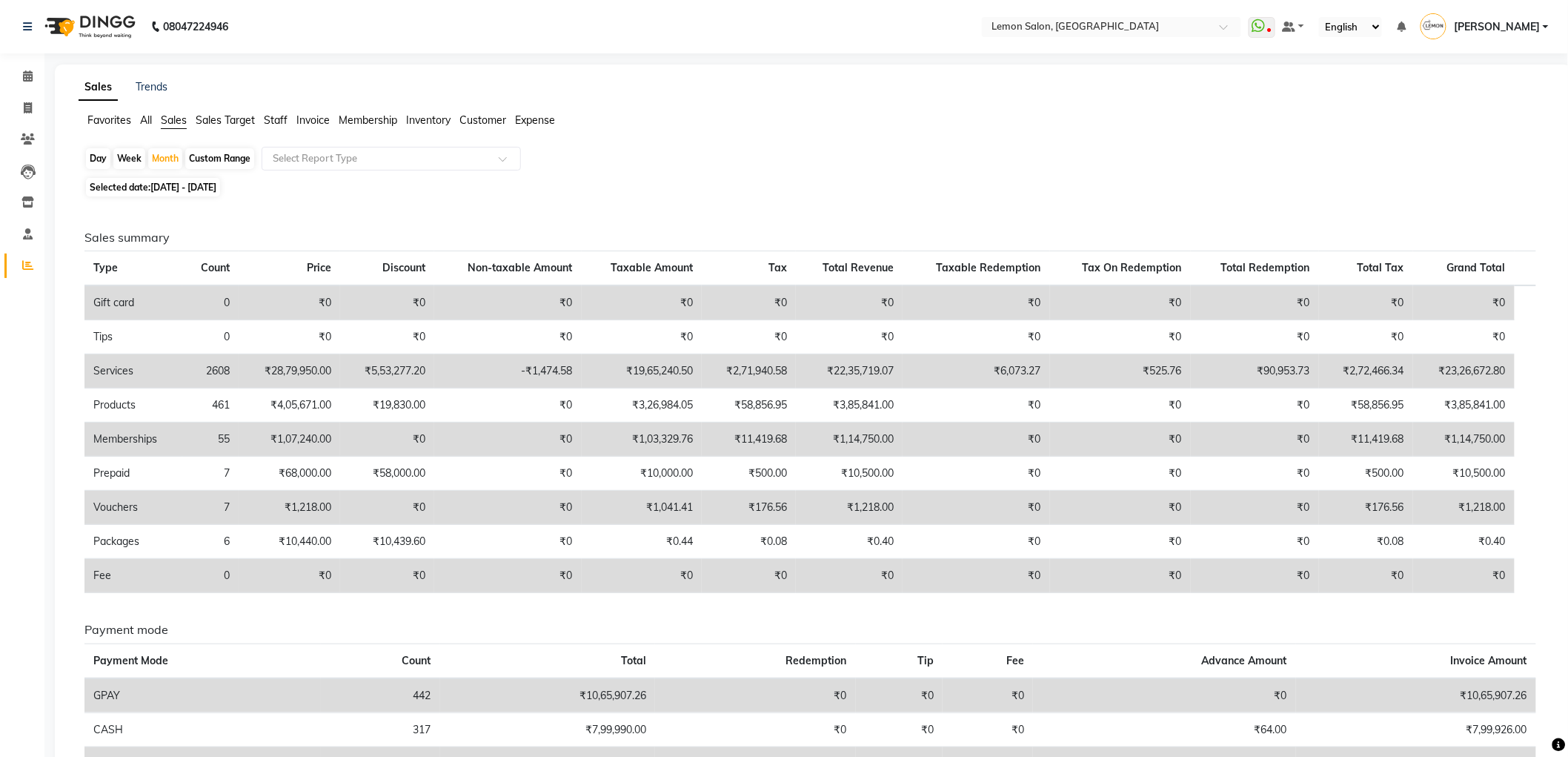
click at [237, 114] on span "Sales Target" at bounding box center [224, 120] width 59 height 14
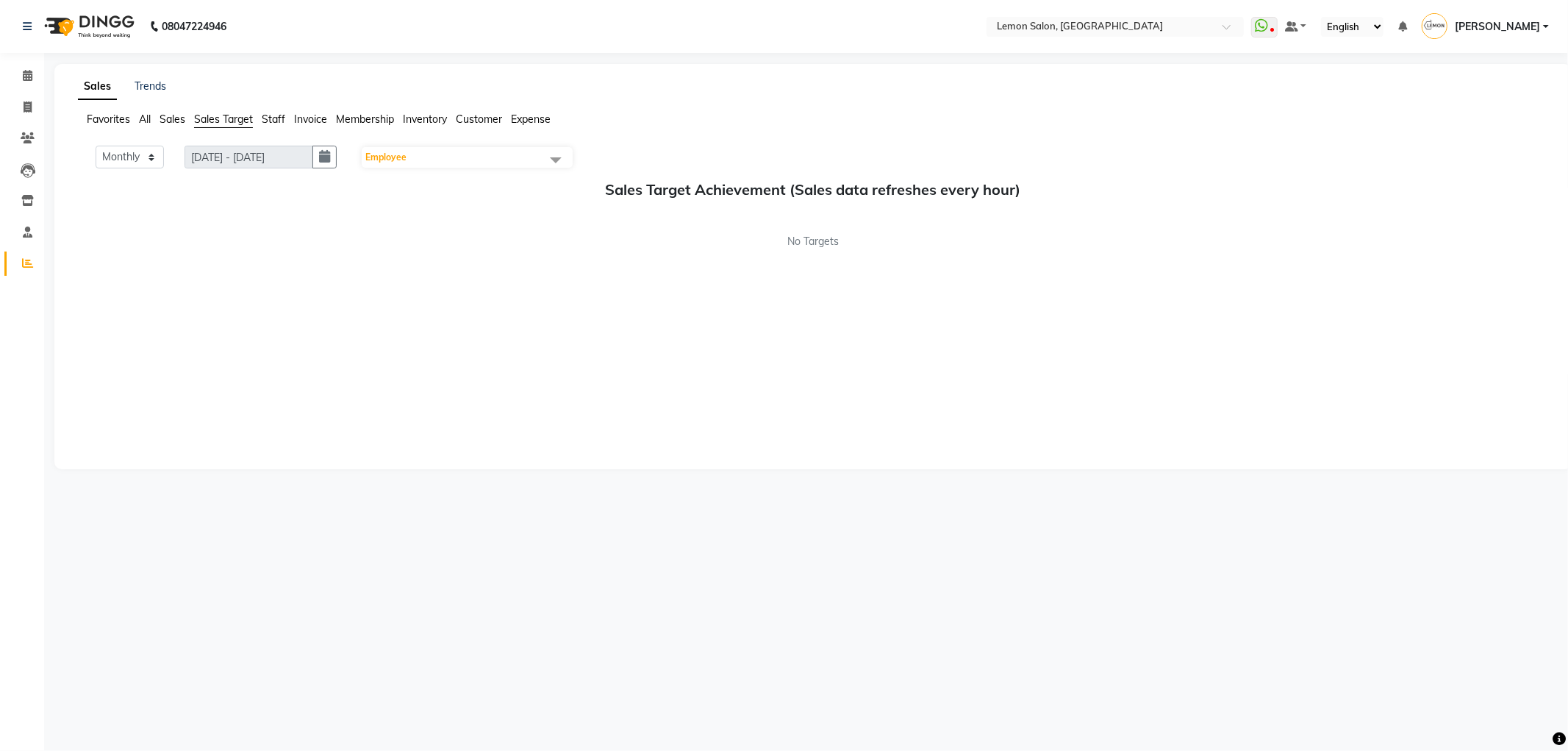
click at [275, 128] on div "Favorites All Sales Sales Target Staff Invoice Membership Inventory Customer Ex…" at bounding box center [812, 125] width 1492 height 28
click at [275, 122] on span "Staff" at bounding box center [274, 120] width 23 height 13
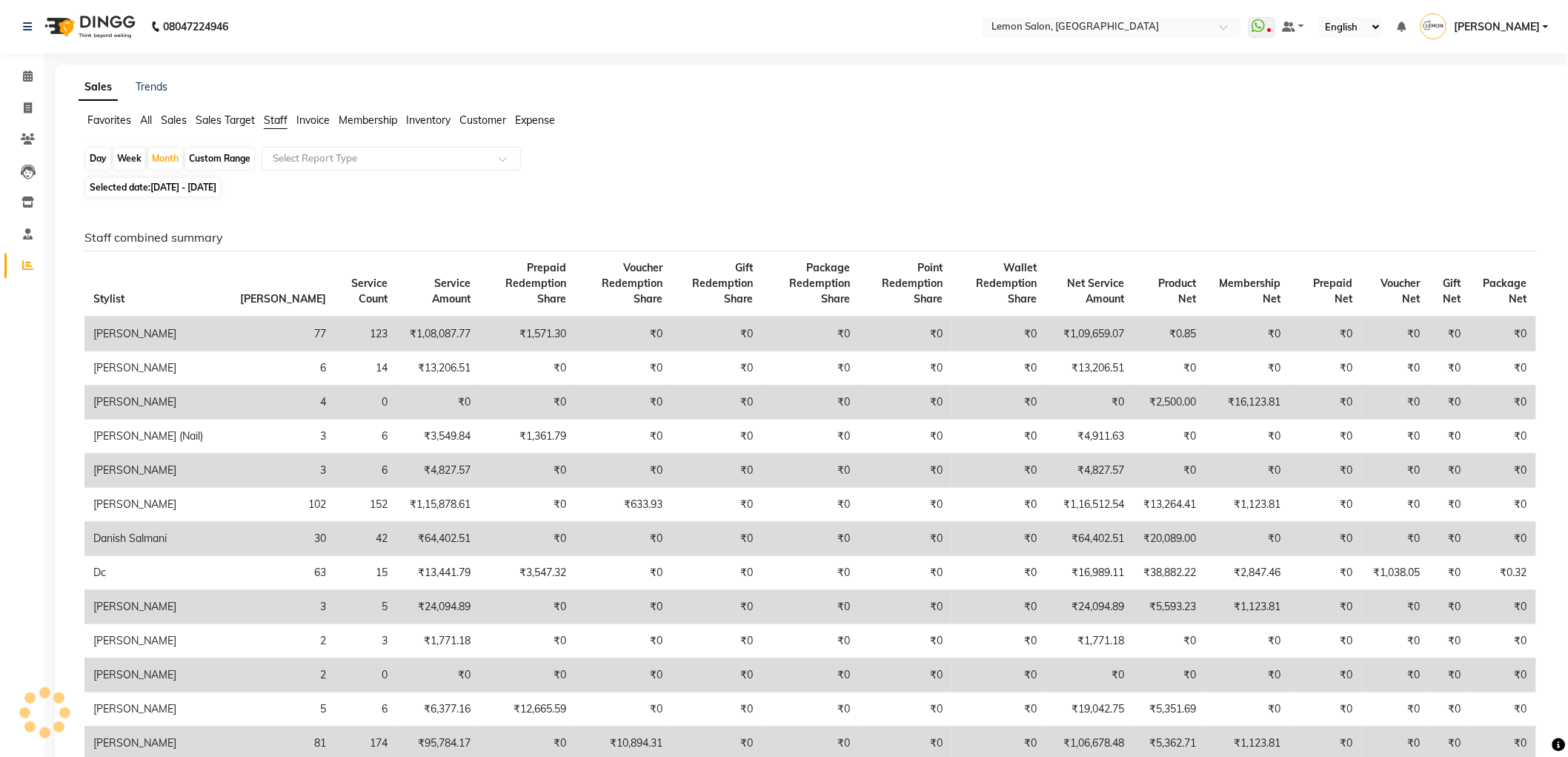
click at [313, 116] on span "Invoice" at bounding box center [313, 120] width 33 height 14
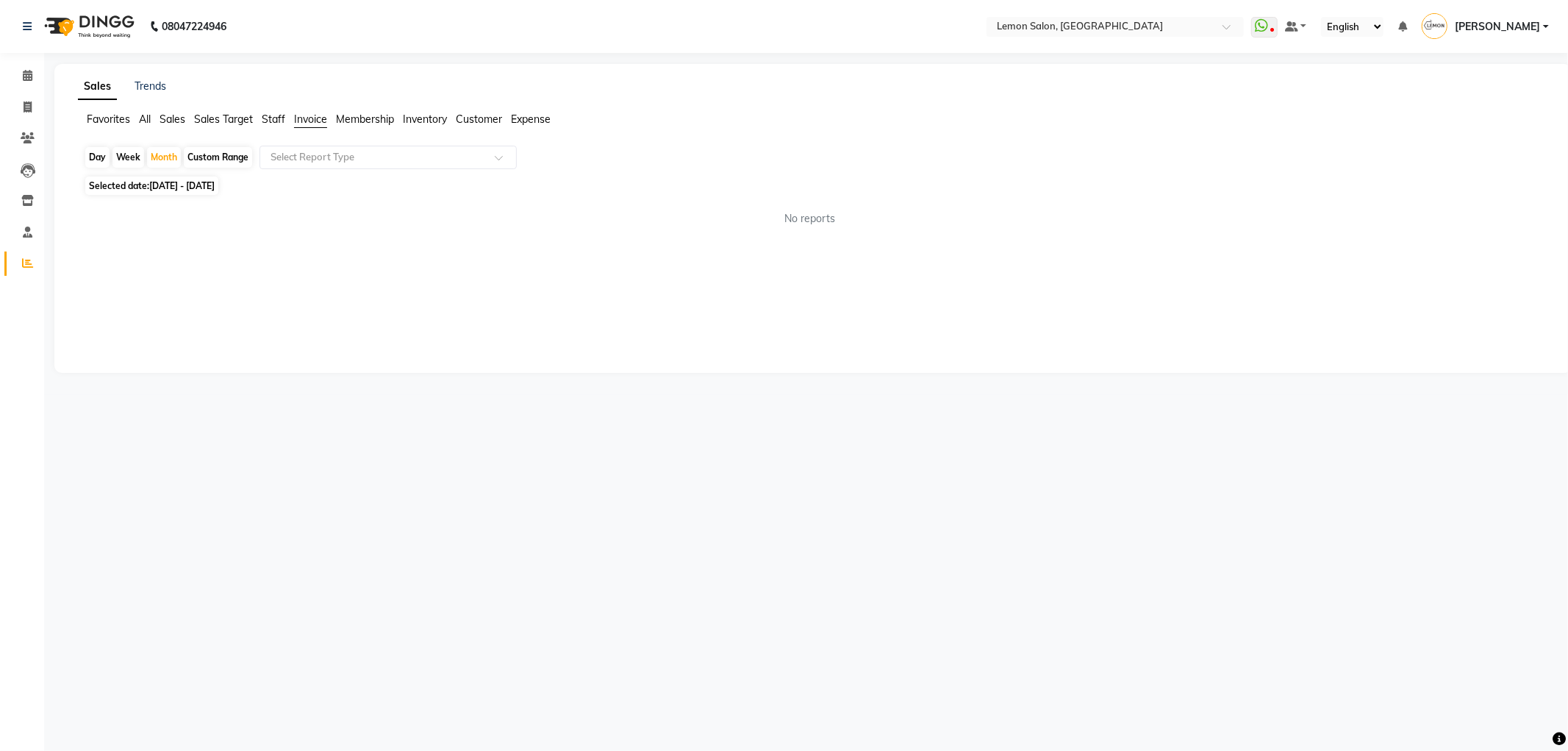
click at [92, 117] on span "Favorites" at bounding box center [108, 120] width 43 height 13
click at [147, 119] on span "All" at bounding box center [145, 120] width 12 height 13
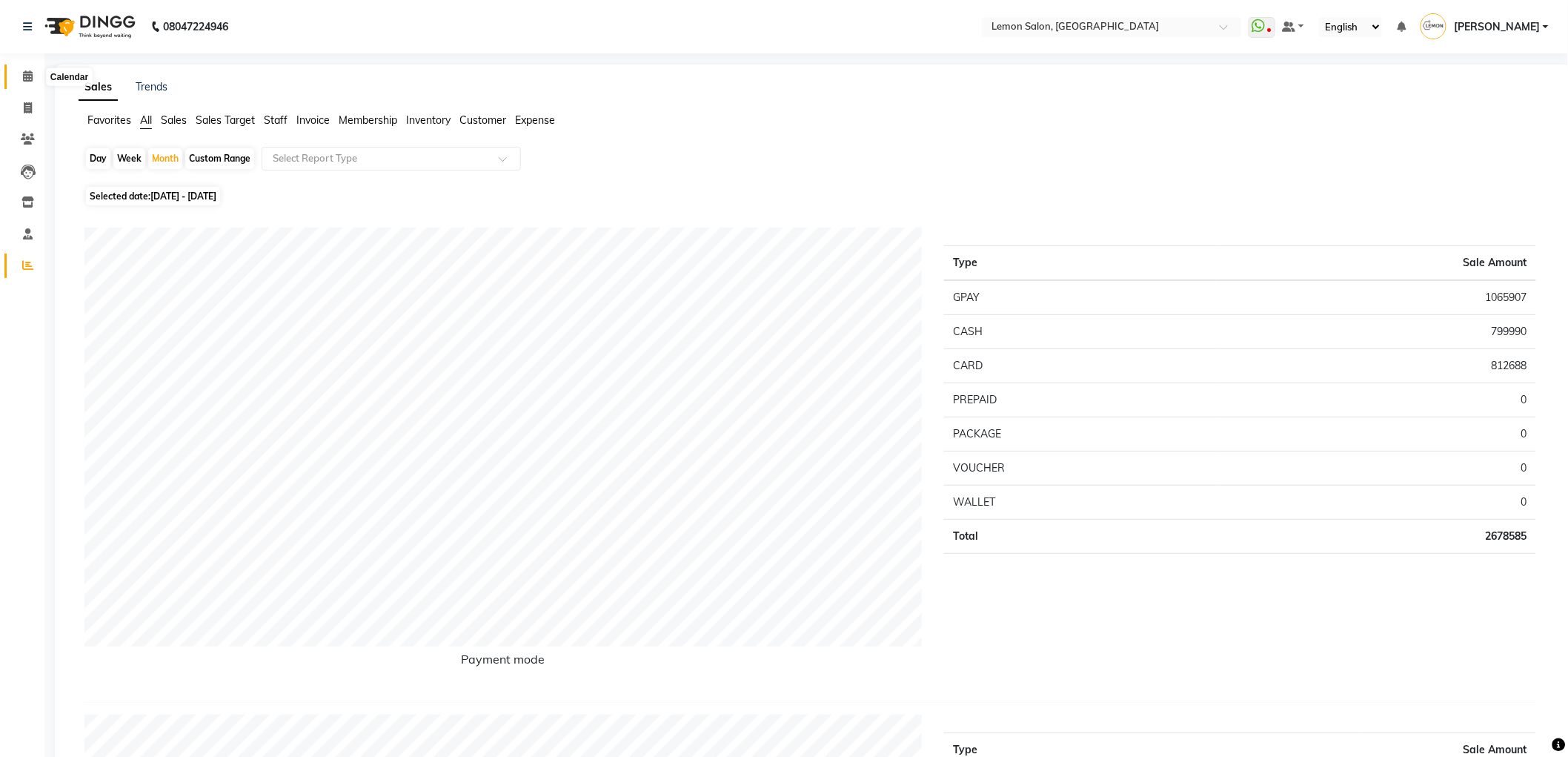
click at [23, 69] on span at bounding box center [27, 77] width 26 height 17
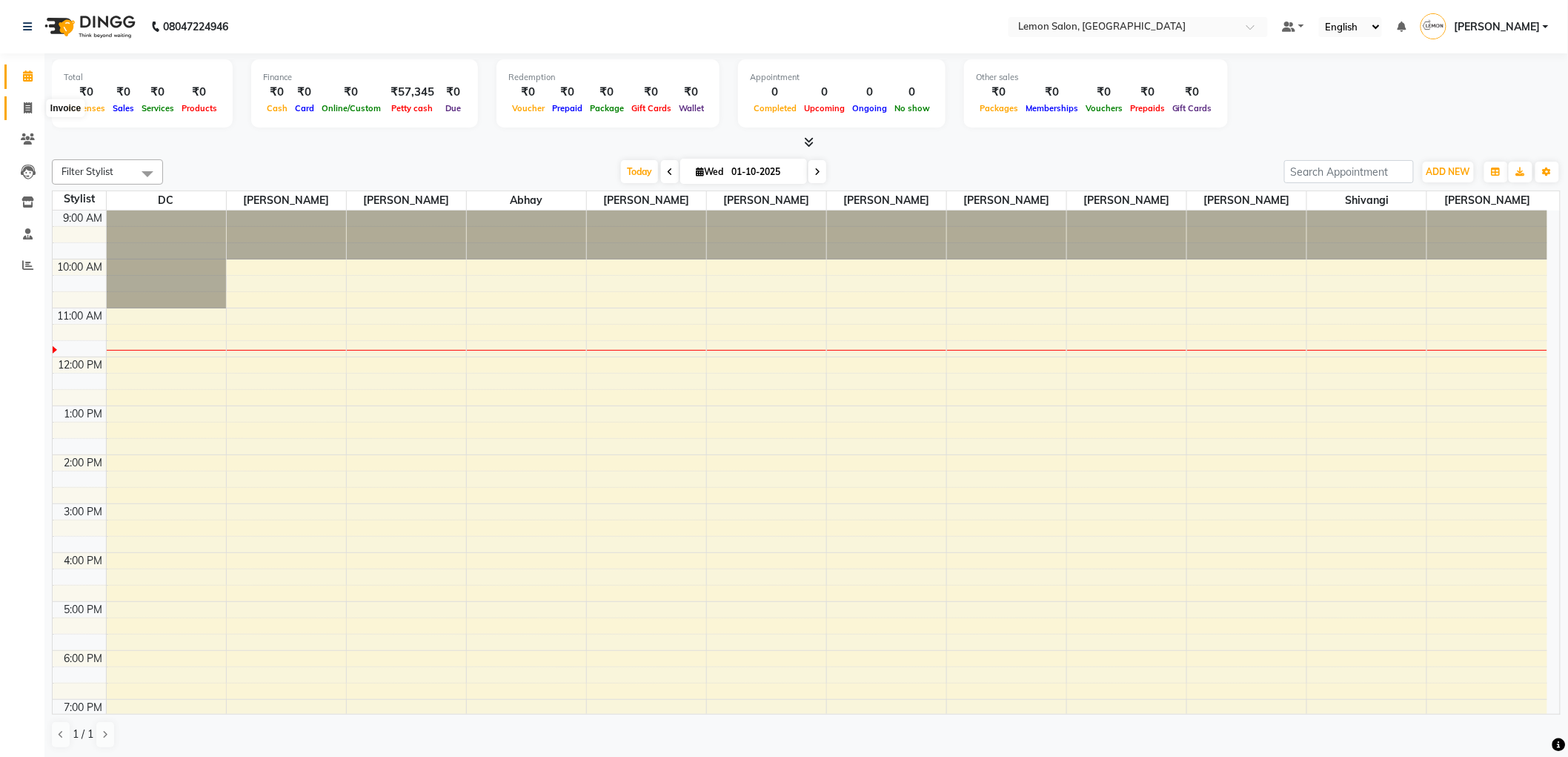
click at [20, 102] on span at bounding box center [27, 109] width 26 height 17
select select "561"
select select "service"
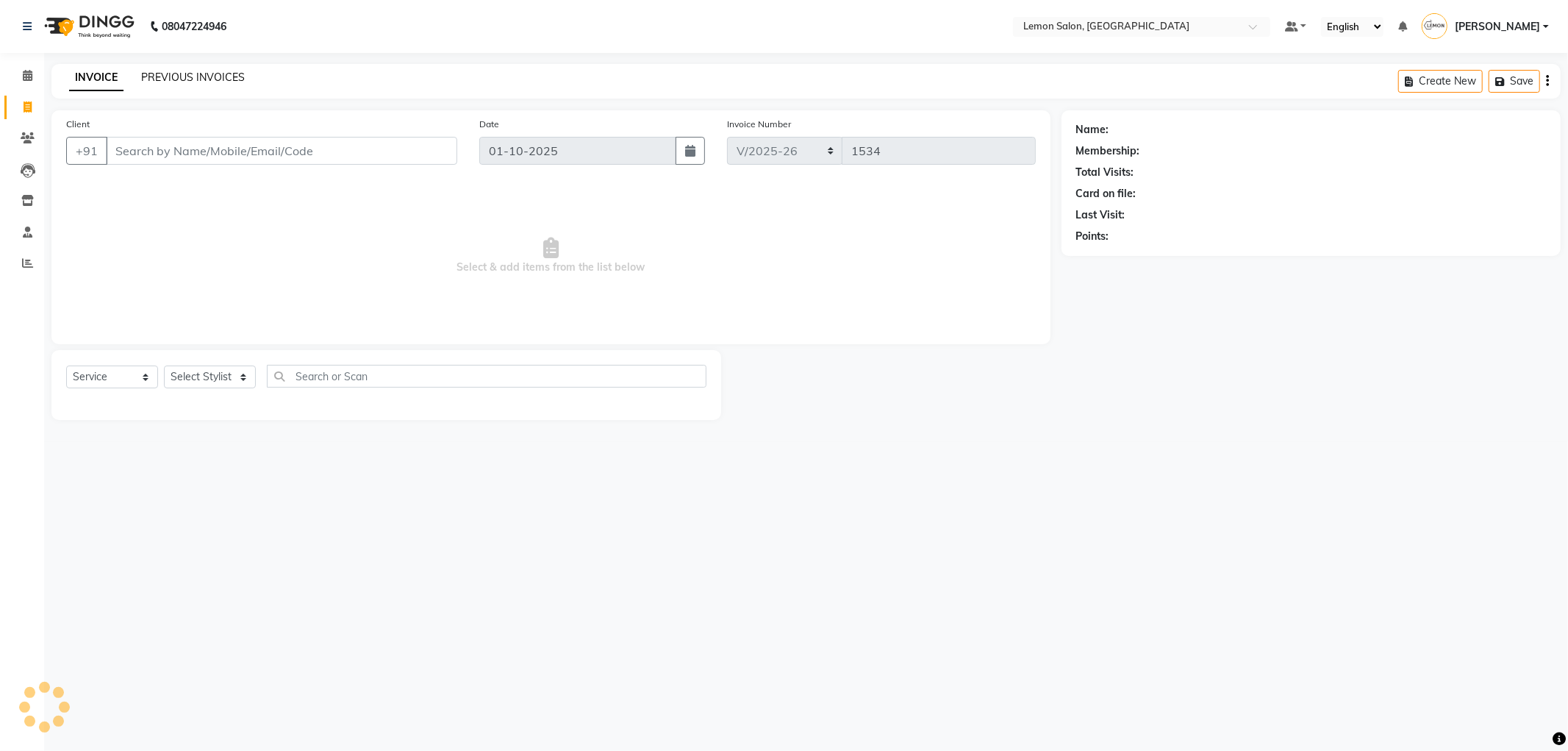
click at [173, 81] on link "PREVIOUS INVOICES" at bounding box center [193, 77] width 104 height 13
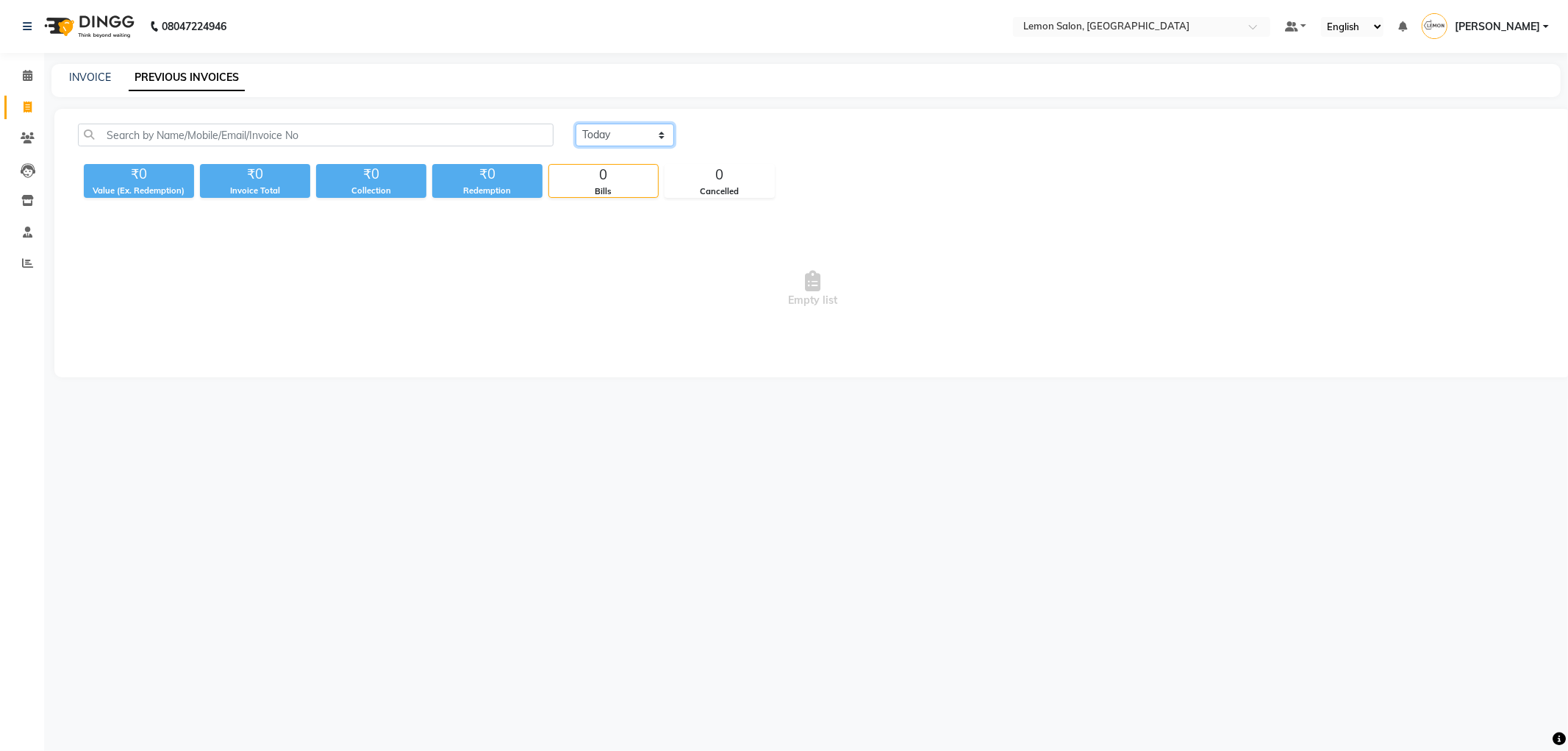
click at [642, 145] on select "Today Yesterday Custom Range" at bounding box center [625, 135] width 98 height 23
select select "yesterday"
click at [575, 123] on select "Today Yesterday Custom Range" at bounding box center [625, 135] width 98 height 23
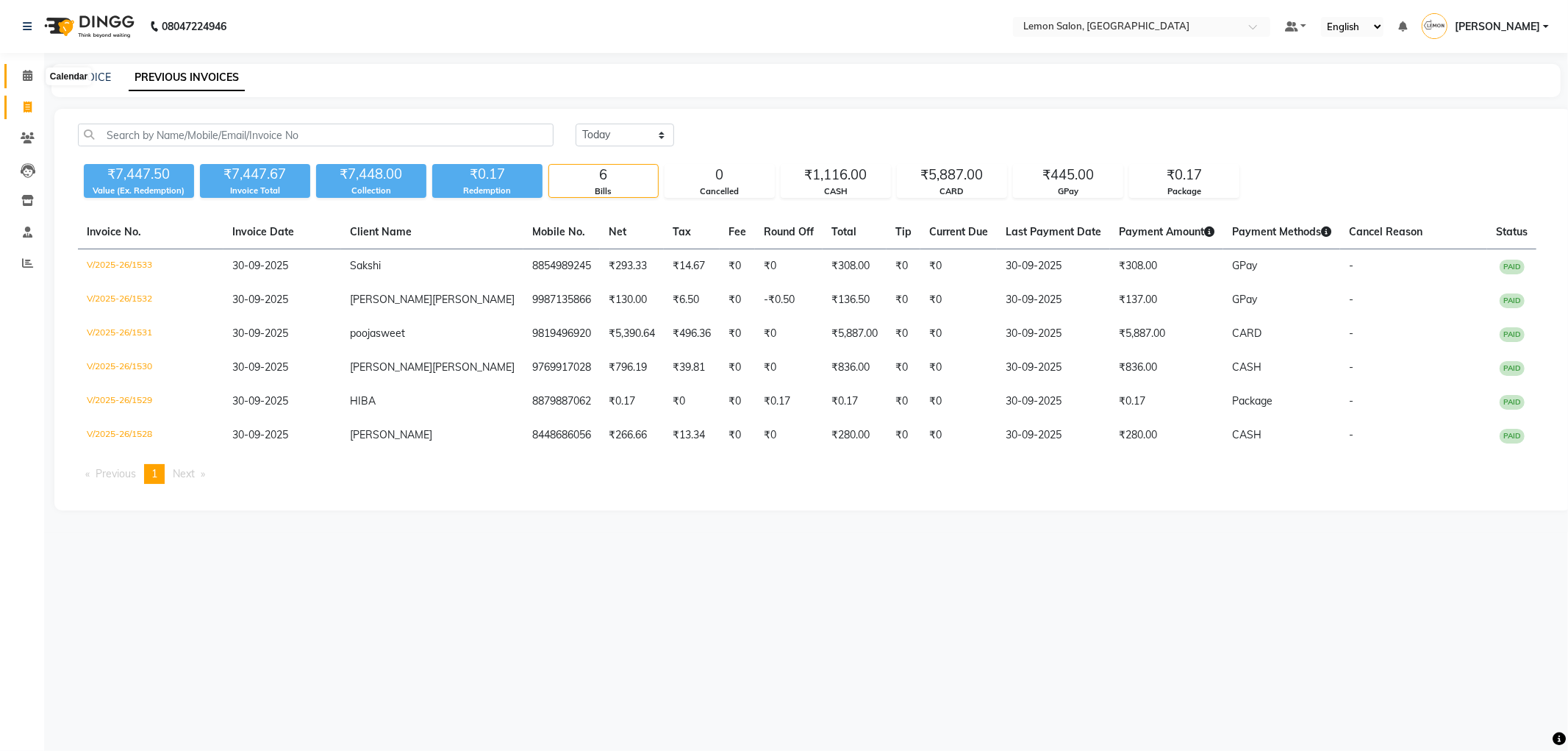
click at [30, 76] on icon at bounding box center [28, 74] width 10 height 11
